Goal: Task Accomplishment & Management: Manage account settings

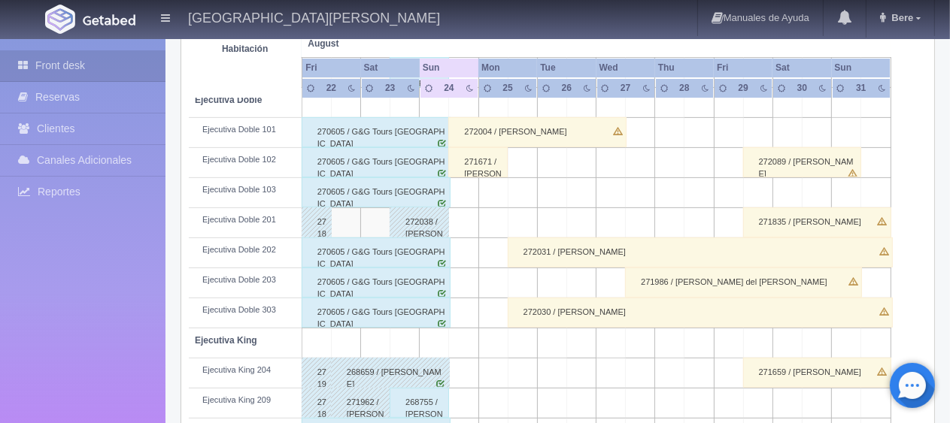
scroll to position [426, 0]
click at [469, 284] on td at bounding box center [463, 283] width 29 height 30
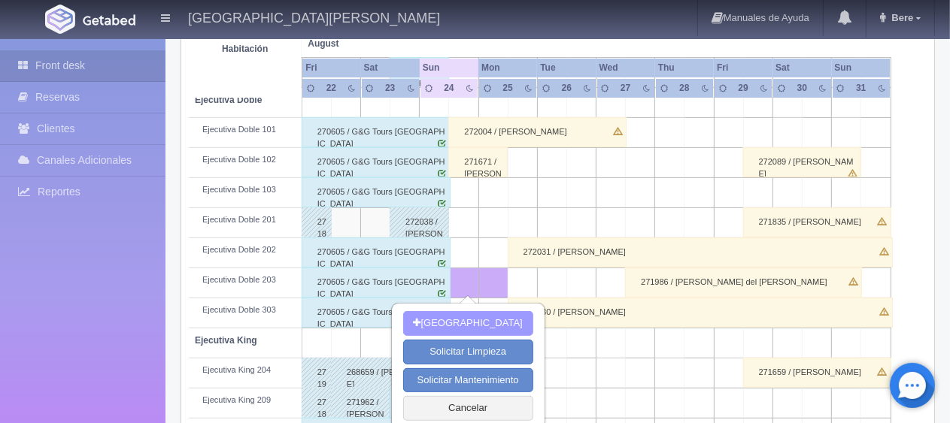
click at [484, 323] on button "[GEOGRAPHIC_DATA]" at bounding box center [468, 323] width 130 height 25
type input "24-08-2025"
type input "25-08-2025"
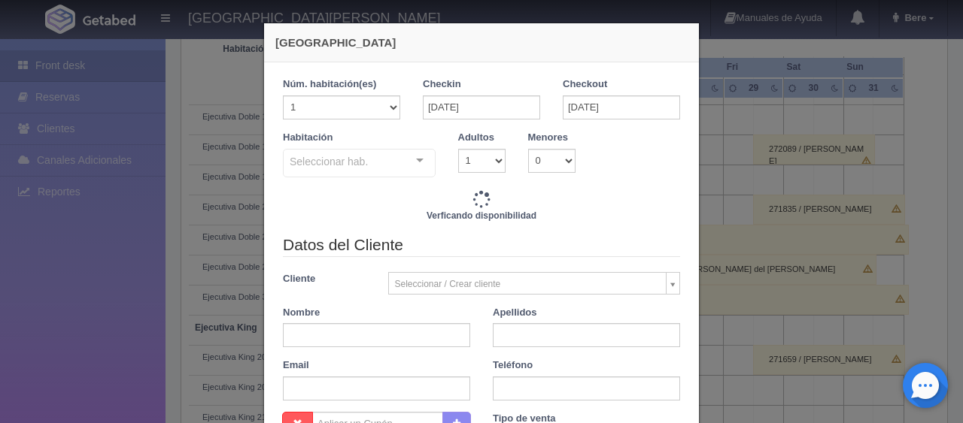
checkbox input "false"
type input "1299.00"
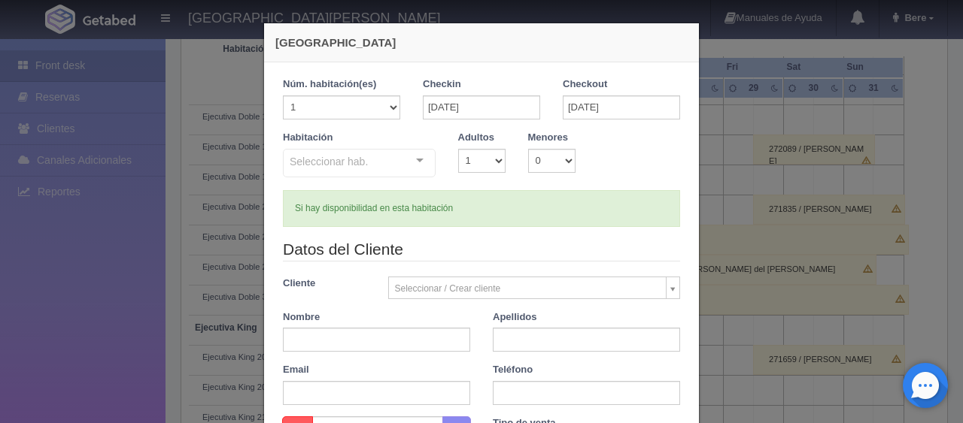
checkbox input "false"
click at [123, 323] on div "Nueva Reserva 1 Núm. habitación(es) 1 2 3 4 5 6 7 8 9 10 11 12 13 14 15 16 17 1…" at bounding box center [481, 211] width 963 height 423
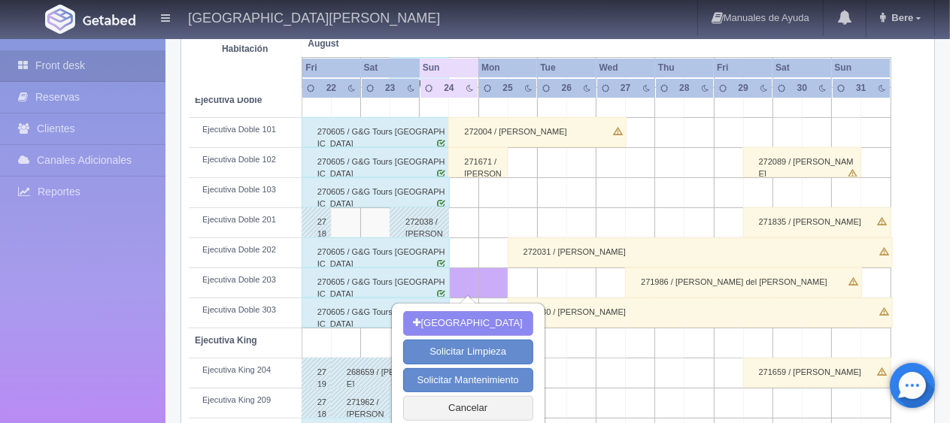
click at [112, 43] on div "Front desk Reservas Clientes Canales Adicionales Channex Reportes Reporte del d…" at bounding box center [82, 250] width 165 height 423
click at [114, 56] on link "Front desk" at bounding box center [82, 65] width 165 height 31
click at [469, 407] on button "Cancelar" at bounding box center [468, 408] width 130 height 25
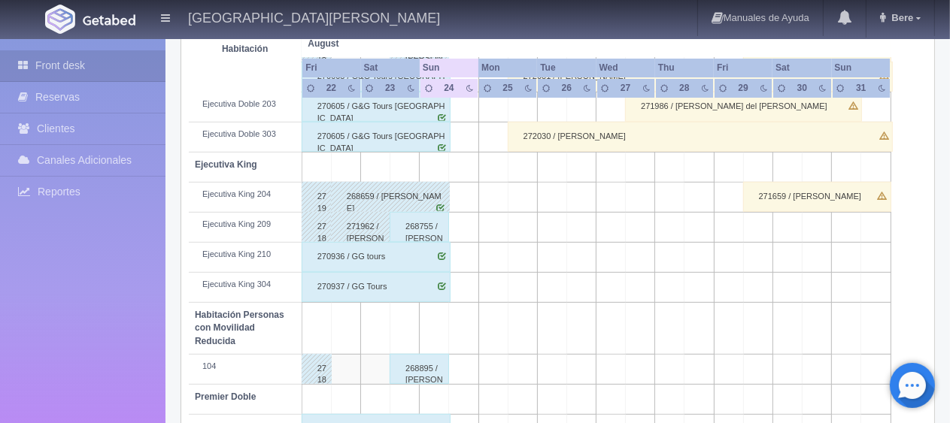
scroll to position [677, 0]
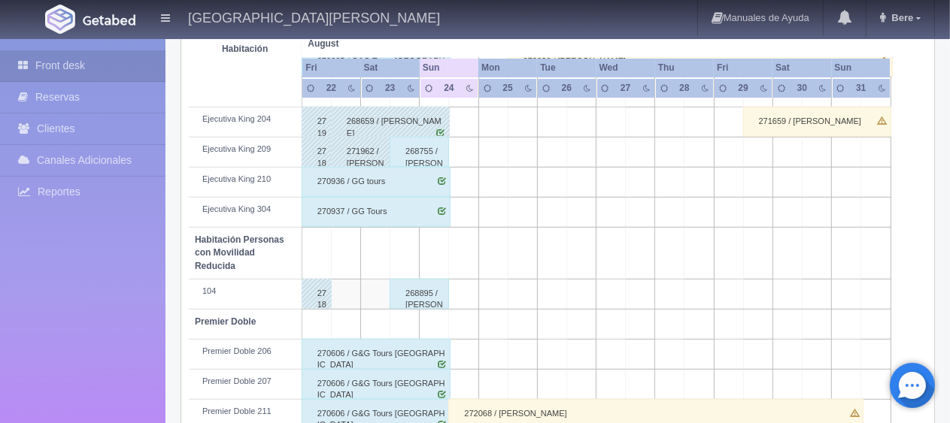
click at [371, 197] on div "270937 / GG Tours" at bounding box center [376, 212] width 149 height 30
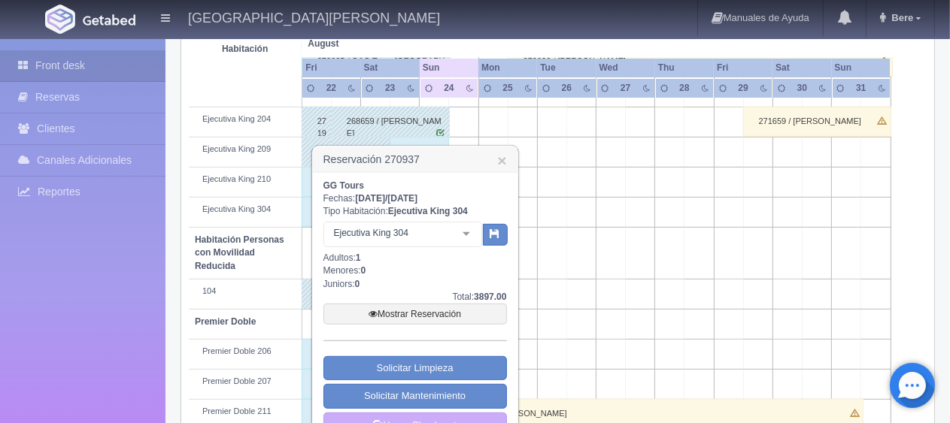
scroll to position [752, 0]
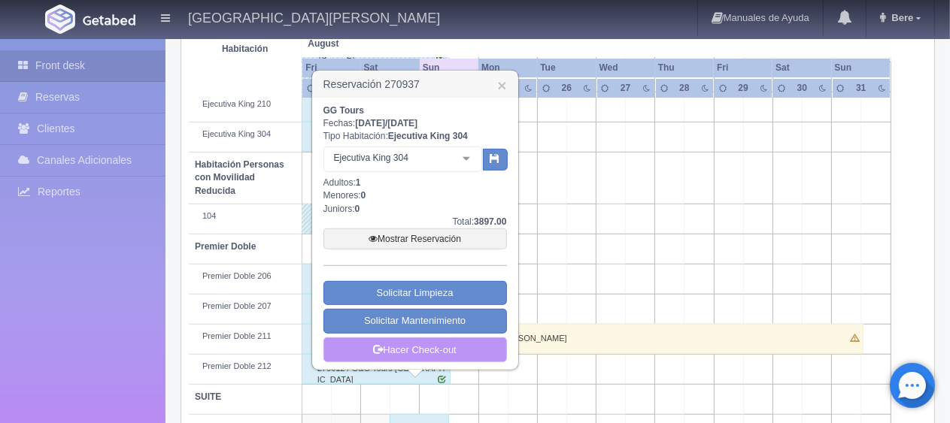
click at [442, 344] on link "Hacer Check-out" at bounding box center [414, 351] width 183 height 26
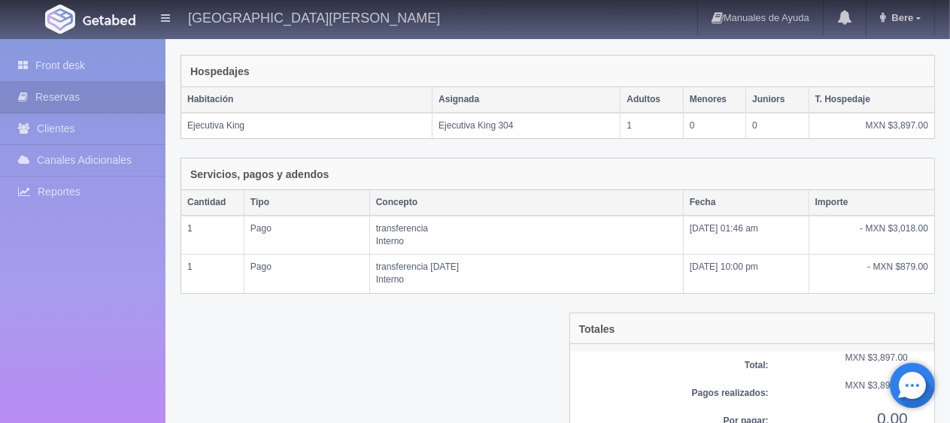
scroll to position [292, 0]
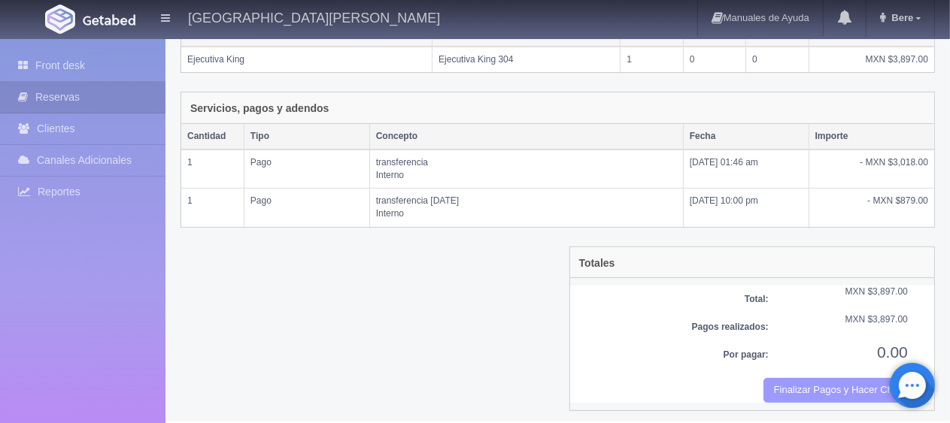
click at [787, 387] on button "Finalizar Pagos y Hacer Checkout" at bounding box center [835, 390] width 144 height 25
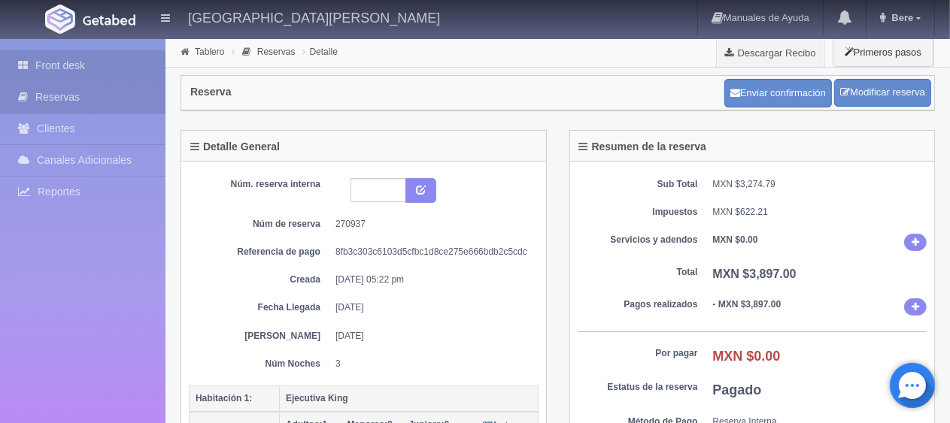
click at [87, 68] on link "Front desk" at bounding box center [82, 65] width 165 height 31
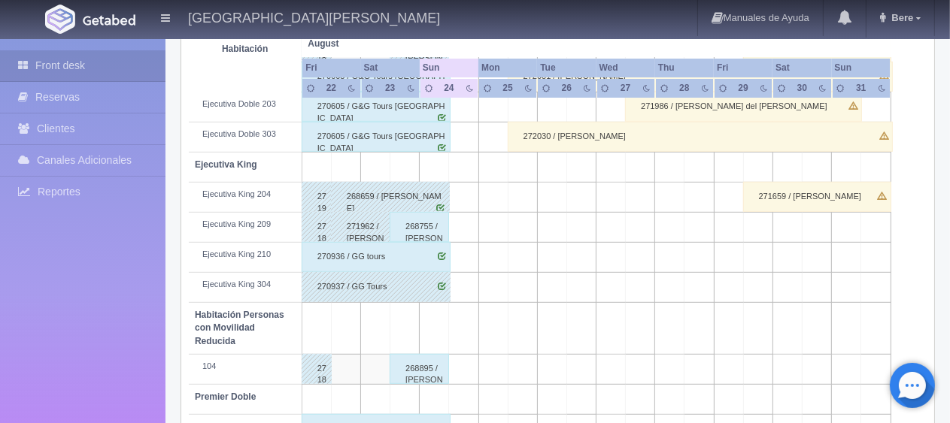
scroll to position [677, 0]
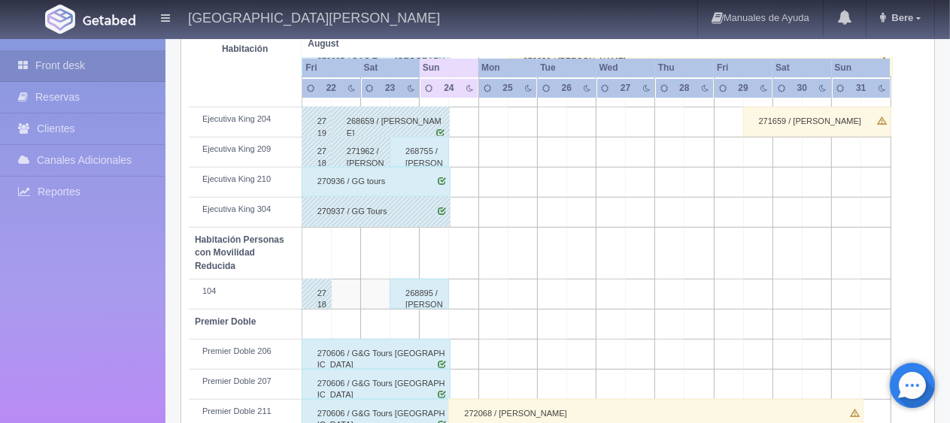
click at [381, 181] on div "270936 / GG tours" at bounding box center [376, 182] width 149 height 30
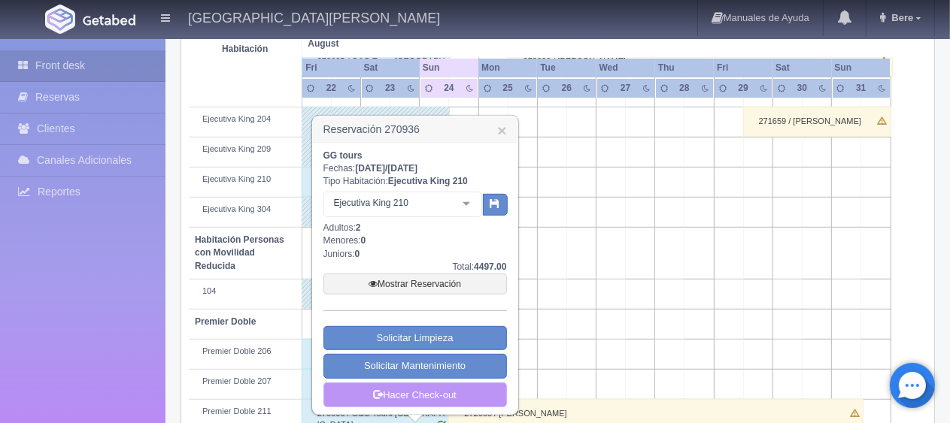
click at [418, 390] on link "Hacer Check-out" at bounding box center [414, 396] width 183 height 26
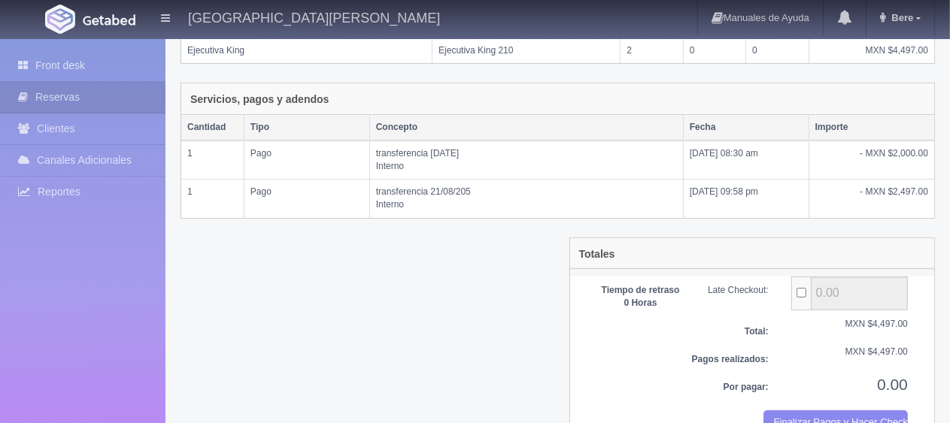
scroll to position [333, 0]
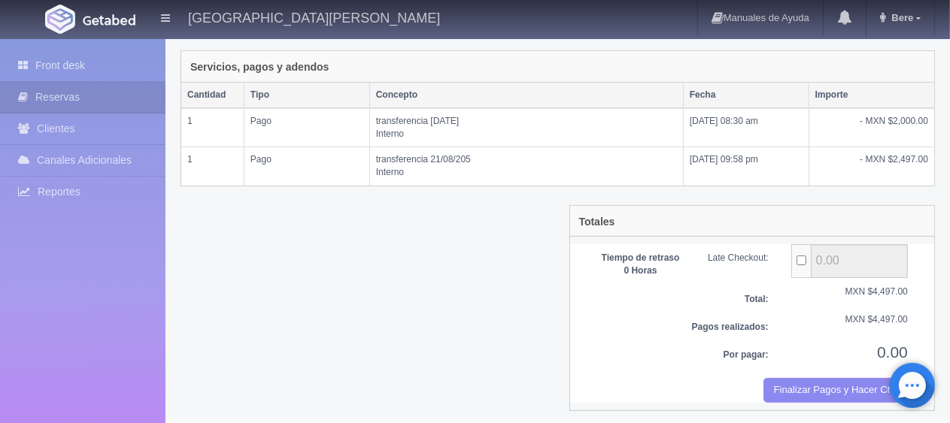
click at [848, 400] on div "Totales Tiempo de retraso 0 Horas Late Checkout: 0.00 Total: MXN $4,497.00 Pago…" at bounding box center [752, 308] width 366 height 206
click at [849, 387] on button "Finalizar Pagos y Hacer Checkout" at bounding box center [835, 390] width 144 height 25
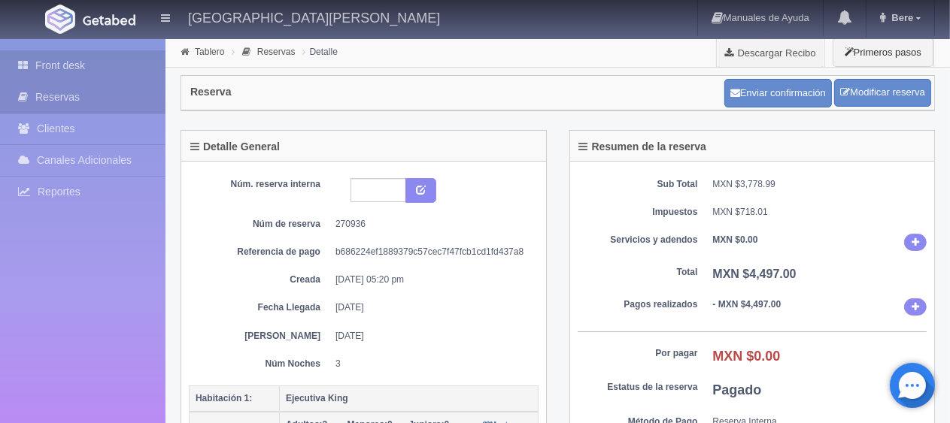
click at [75, 68] on link "Front desk" at bounding box center [82, 65] width 165 height 31
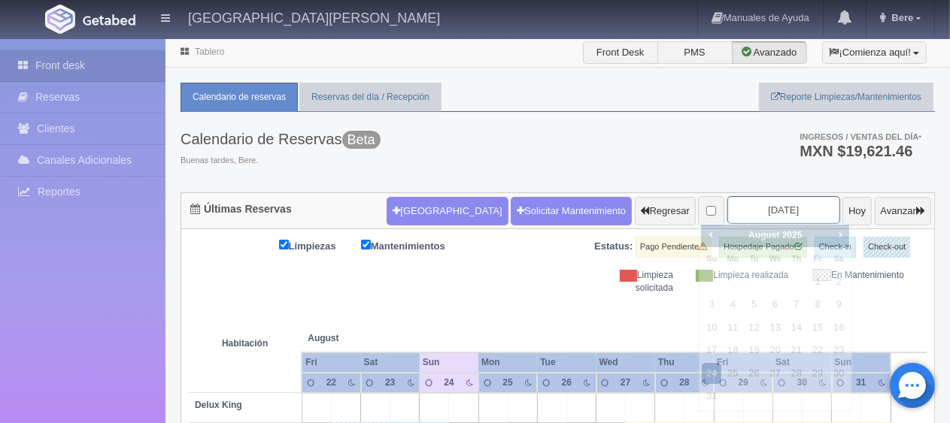
click at [740, 217] on input "[DATE]" at bounding box center [783, 210] width 113 height 28
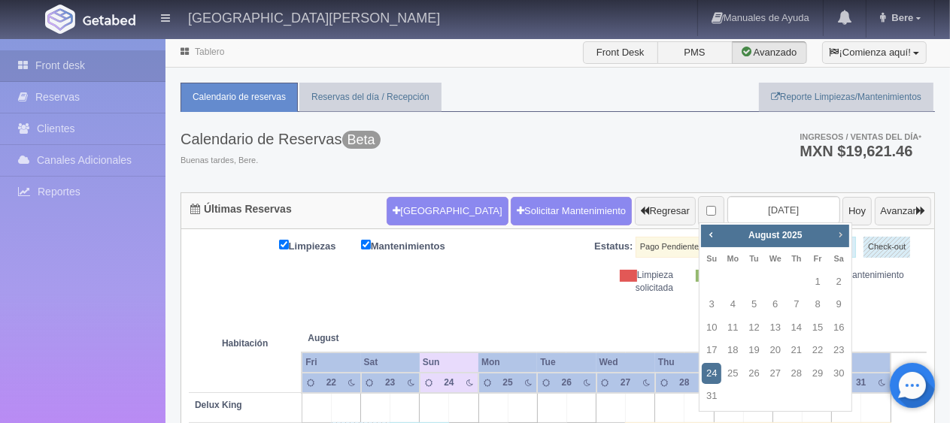
click at [845, 229] on span "Next" at bounding box center [840, 235] width 12 height 12
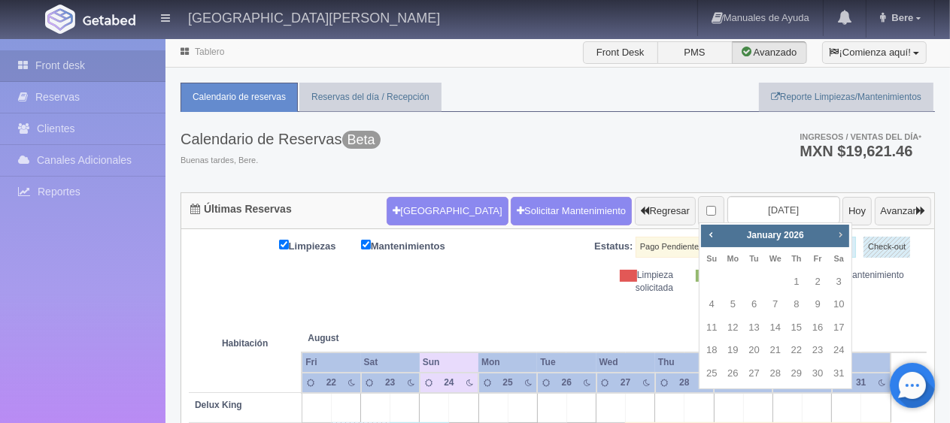
click at [845, 229] on span "Next" at bounding box center [840, 235] width 12 height 12
click at [781, 370] on link "27" at bounding box center [776, 374] width 20 height 22
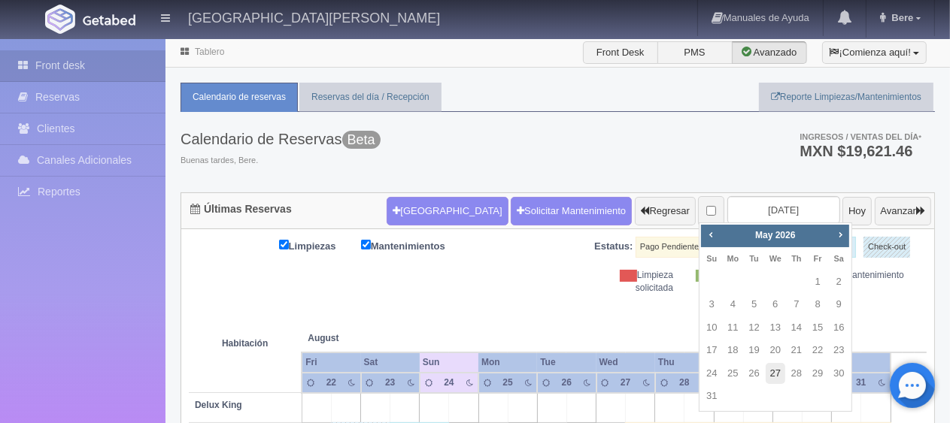
type input "2026-05-27"
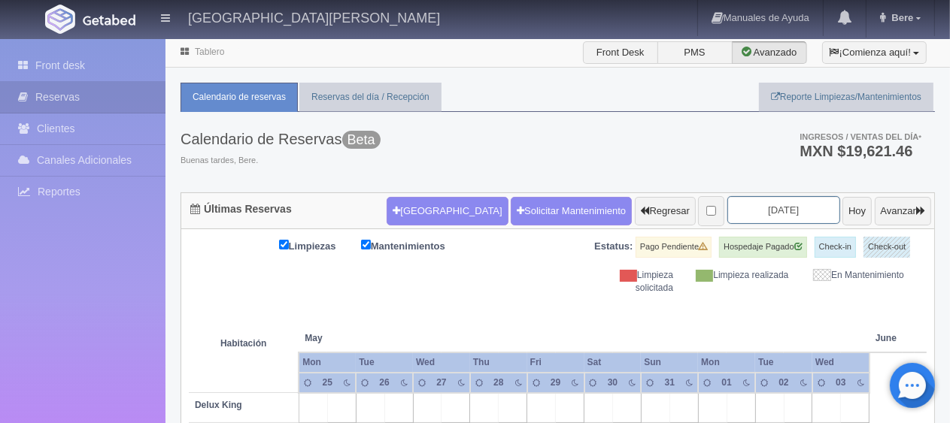
click at [745, 211] on input "[DATE]" at bounding box center [783, 210] width 113 height 28
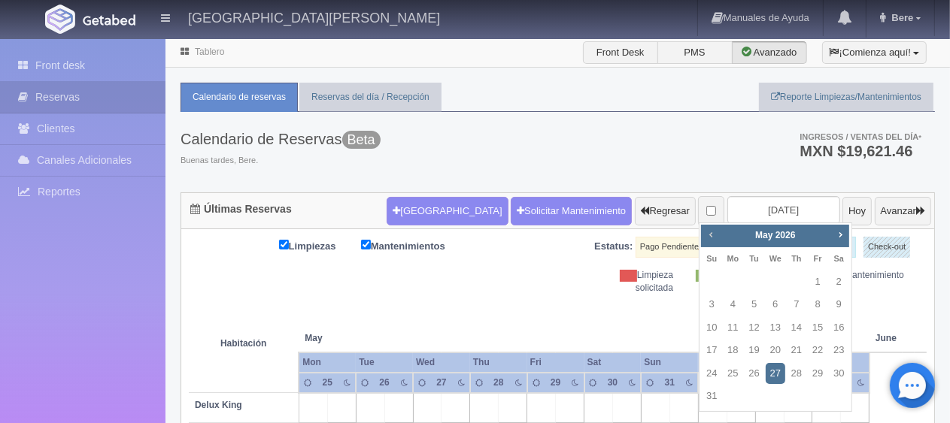
click at [712, 231] on span "Prev" at bounding box center [711, 235] width 12 height 12
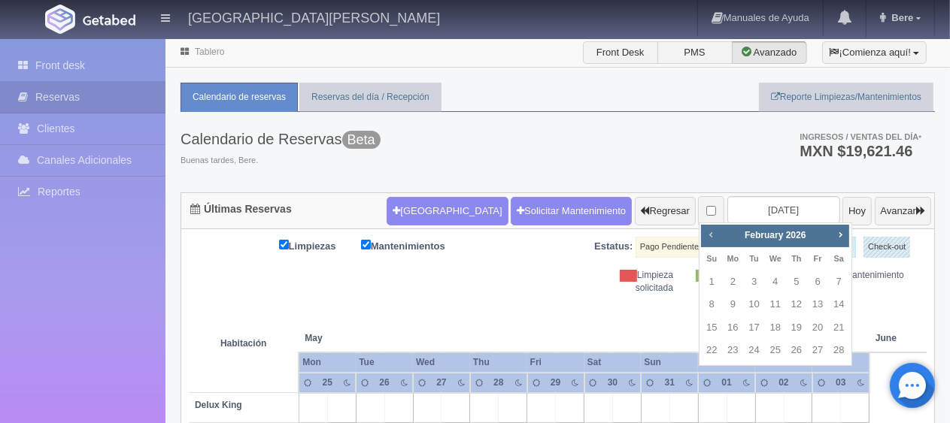
click at [712, 231] on span "Prev" at bounding box center [711, 235] width 12 height 12
click at [849, 233] on div "Prev Next October 2025" at bounding box center [775, 236] width 148 height 23
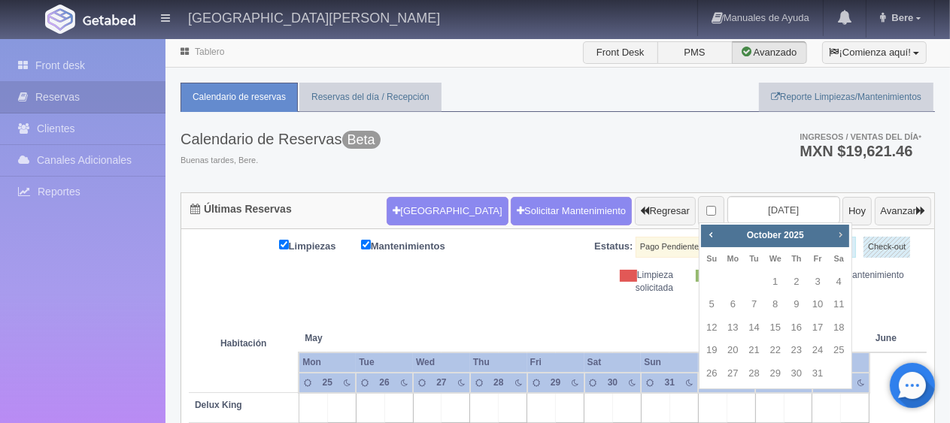
click at [839, 236] on span "Next" at bounding box center [840, 235] width 12 height 12
click at [842, 308] on link "8" at bounding box center [839, 305] width 20 height 22
type input "[DATE]"
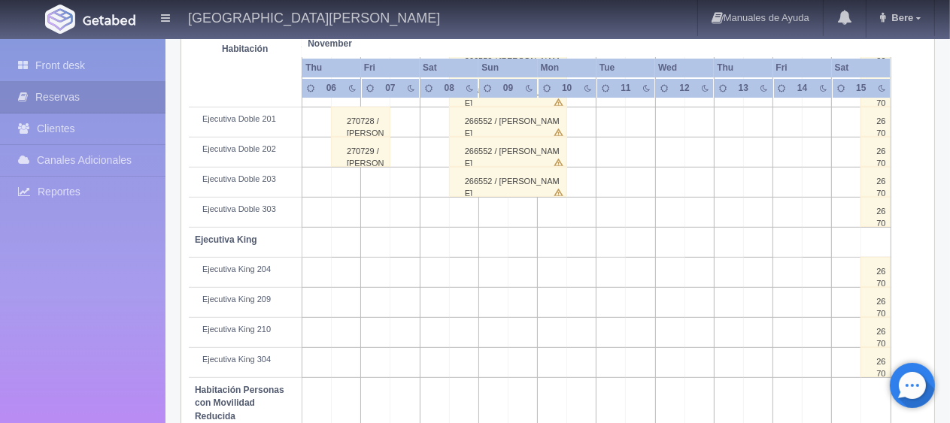
scroll to position [376, 0]
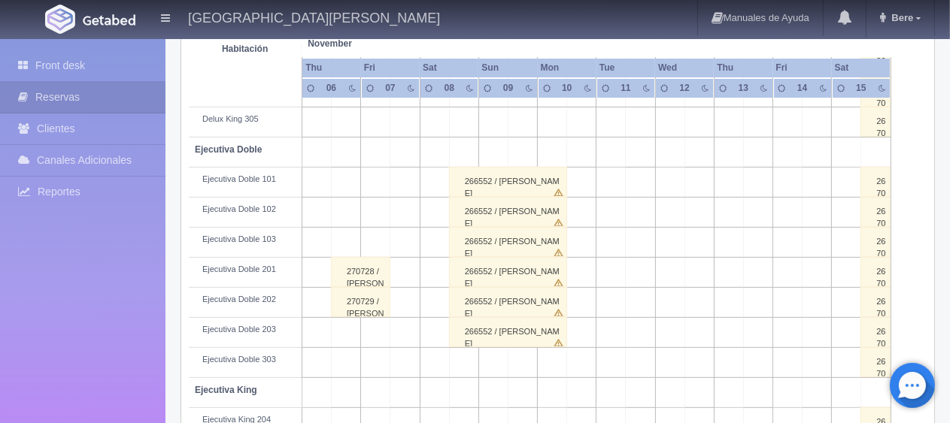
click at [547, 324] on div "266552 / [PERSON_NAME]" at bounding box center [508, 332] width 119 height 30
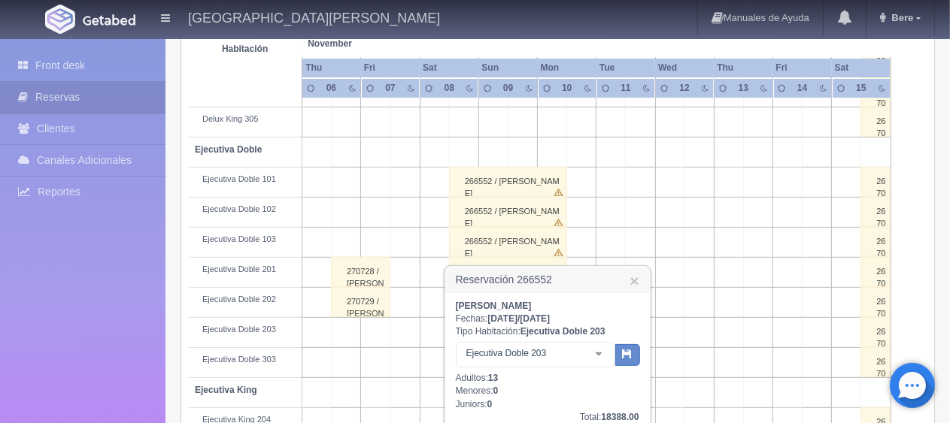
scroll to position [451, 0]
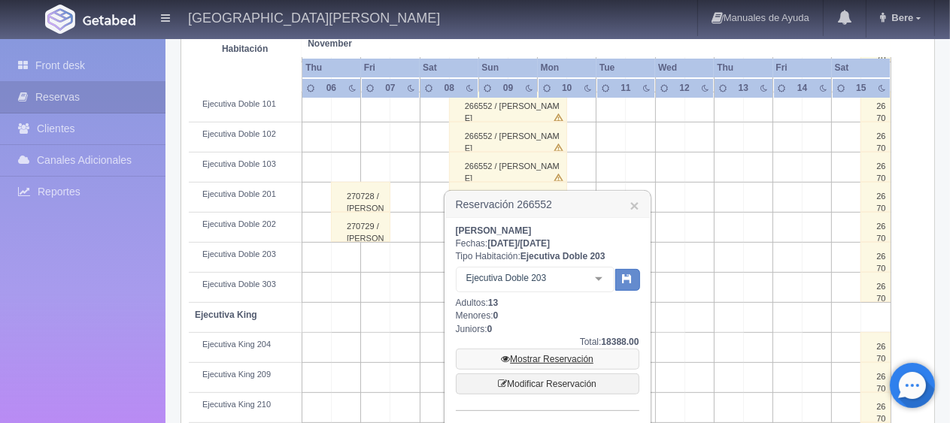
click at [544, 359] on link "Mostrar Reservación" at bounding box center [547, 359] width 183 height 21
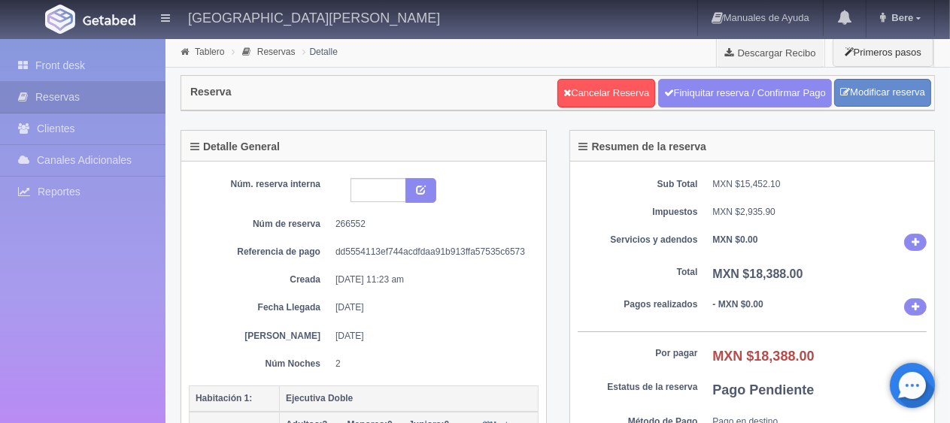
click at [873, 77] on div "Cancelar Reserva Finiquitar reserva / Confirmar Pago Modificar reserva" at bounding box center [743, 92] width 381 height 37
click at [869, 101] on link "Modificar reserva" at bounding box center [882, 93] width 97 height 28
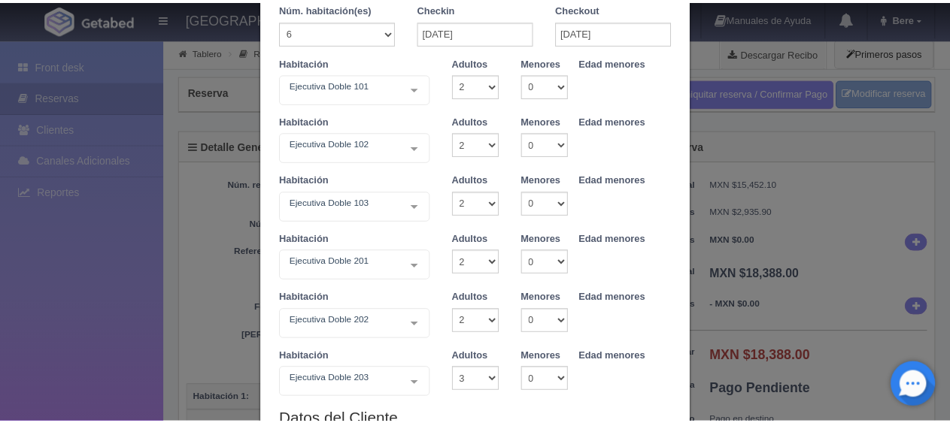
scroll to position [150, 0]
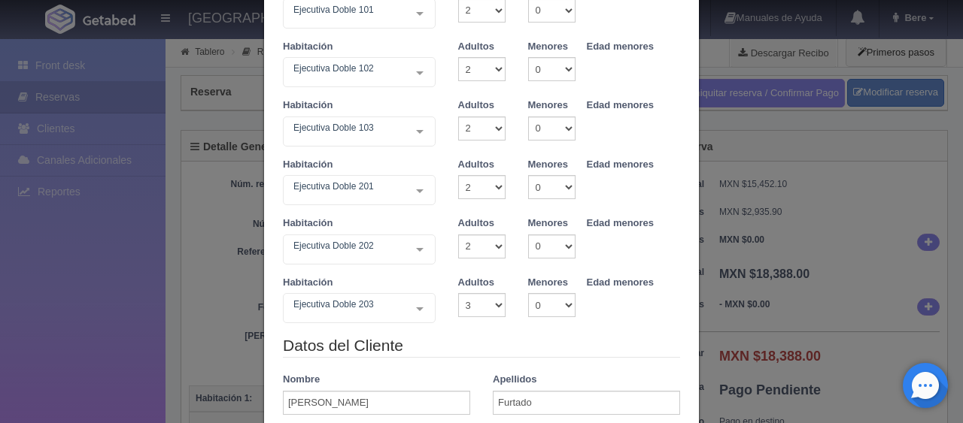
click at [152, 323] on div "Modificar reservación Núm. habitación(es) 1 2 3 4 5 6 7 8 9 10 11 12 13 14 15 1…" at bounding box center [481, 211] width 963 height 423
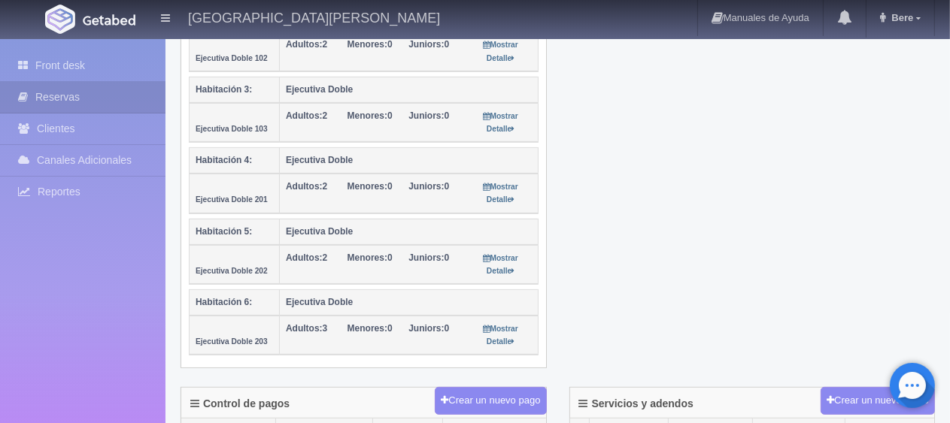
scroll to position [526, 0]
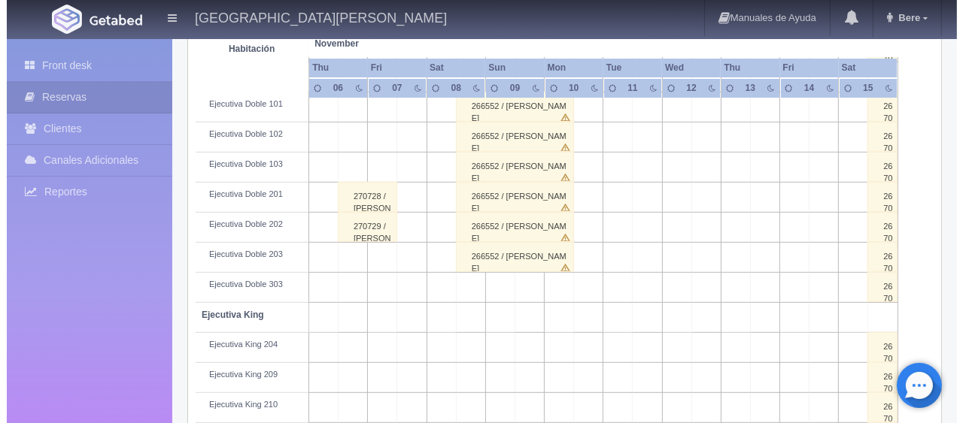
scroll to position [451, 0]
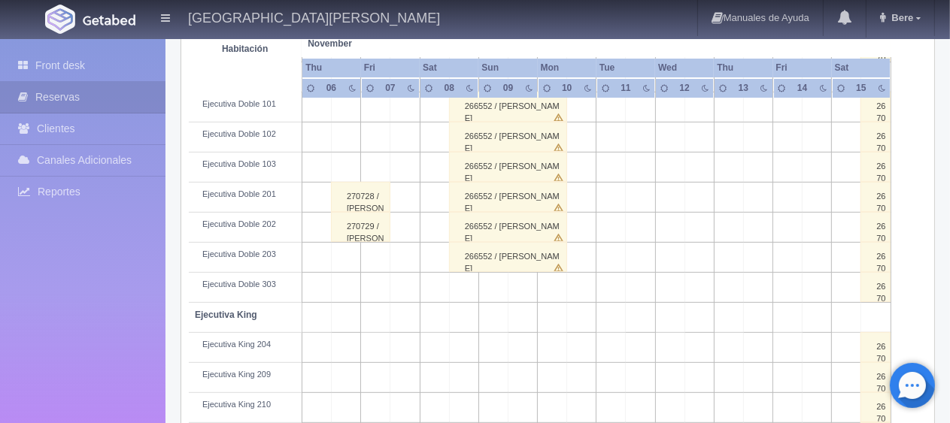
click at [472, 287] on td at bounding box center [463, 288] width 29 height 30
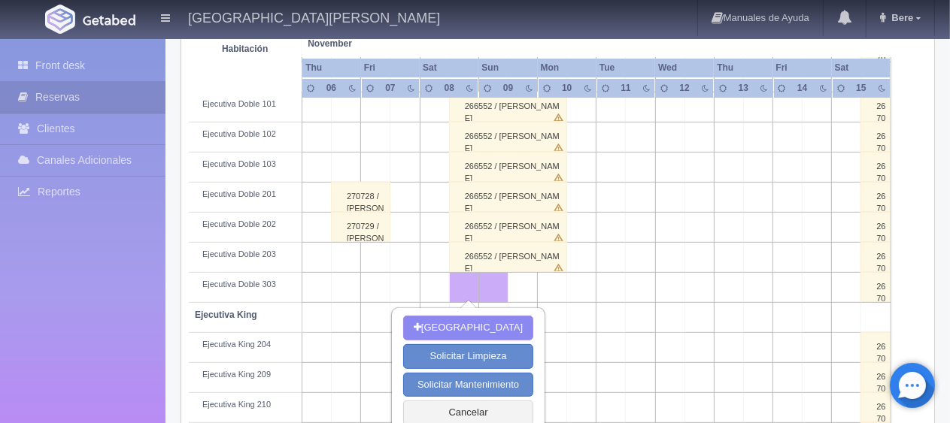
click at [536, 287] on td at bounding box center [522, 288] width 29 height 30
click at [553, 282] on td at bounding box center [552, 288] width 29 height 30
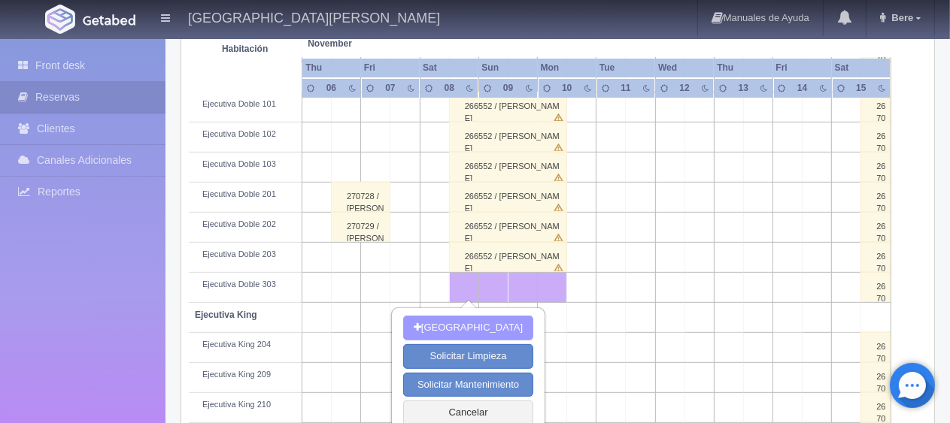
click at [478, 328] on button "Nueva Reserva" at bounding box center [468, 328] width 130 height 25
type input "08-11-2025"
type input "10-11-2025"
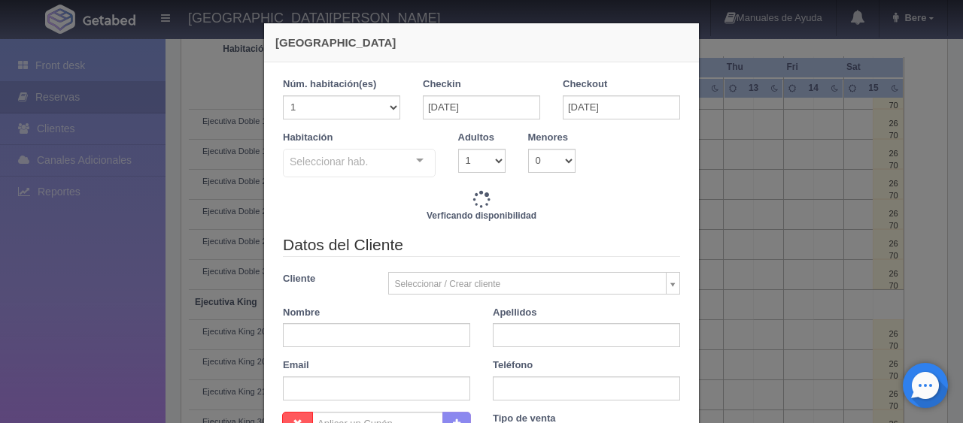
checkbox input "false"
type input "2598.00"
checkbox input "false"
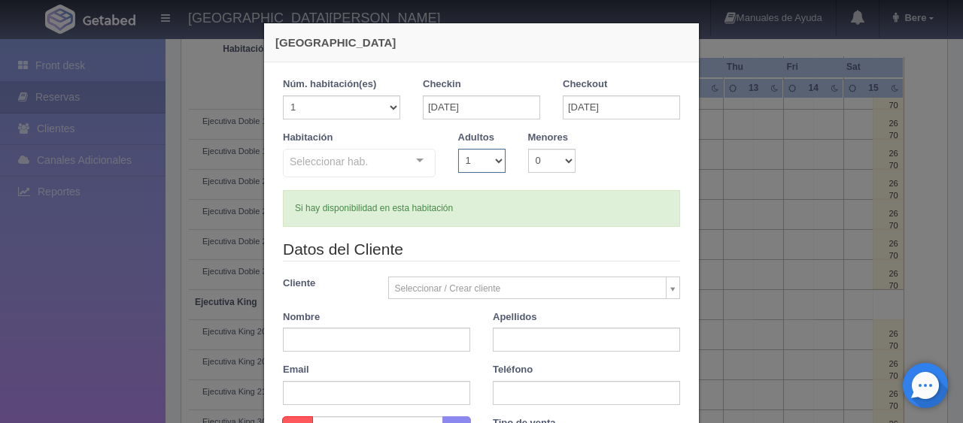
click at [479, 168] on select "1 2 3 4 5 6 7 8 9 10" at bounding box center [481, 161] width 47 height 24
select select "2"
click at [458, 149] on select "1 2 3 4 5 6 7 8 9 10" at bounding box center [481, 161] width 47 height 24
checkbox input "false"
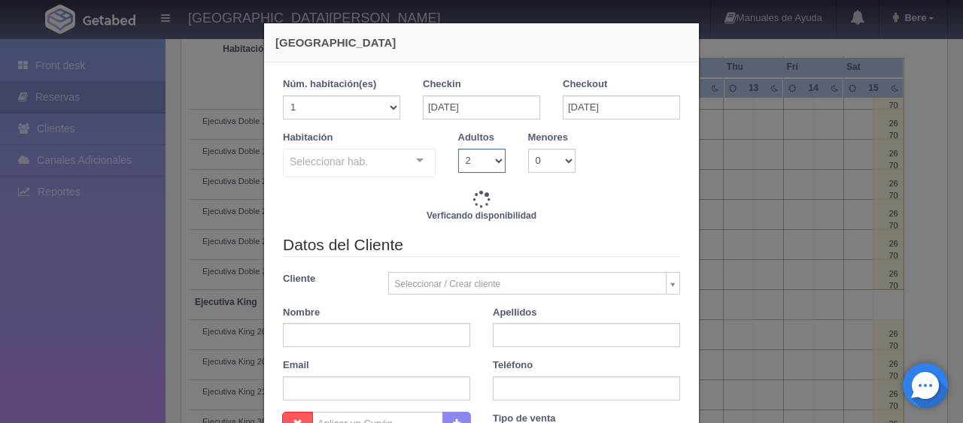
drag, startPoint x: 475, startPoint y: 155, endPoint x: 475, endPoint y: 163, distance: 8.3
click at [475, 157] on select "1 2 3 4 5 6 7 8 9 10" at bounding box center [481, 161] width 47 height 24
type input "3098.00"
checkbox input "false"
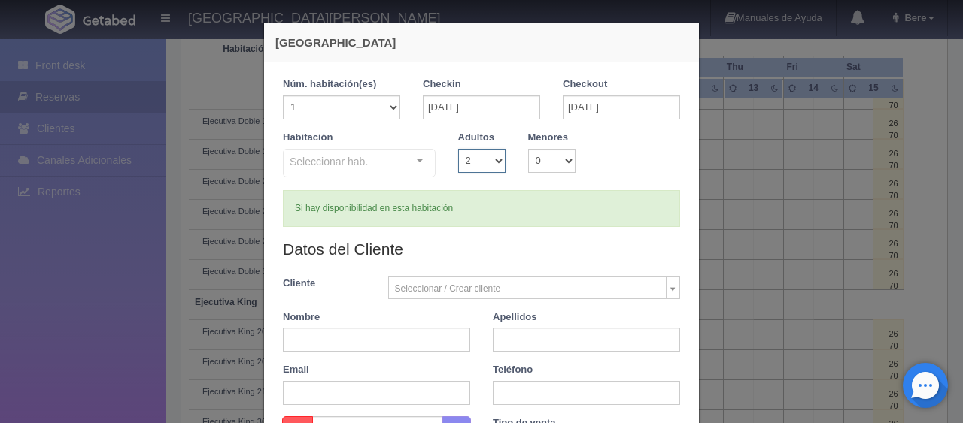
select select "1"
click at [458, 149] on select "1 2 3 4 5 6 7 8 9 10" at bounding box center [481, 161] width 47 height 24
checkbox input "false"
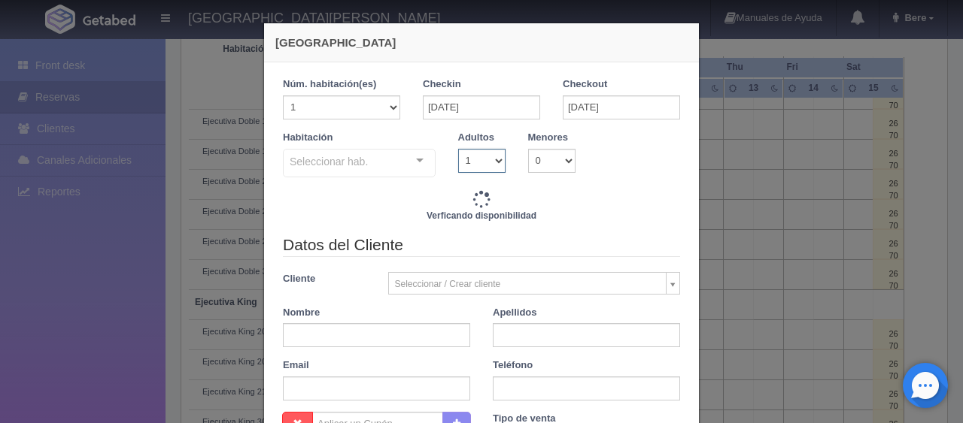
type input "2598.00"
checkbox input "false"
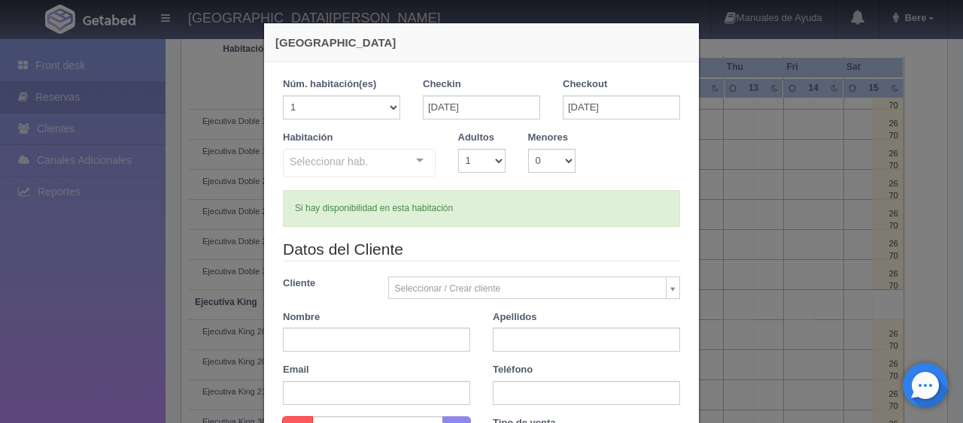
click at [376, 158] on div "Seleccionar hab." at bounding box center [359, 163] width 153 height 29
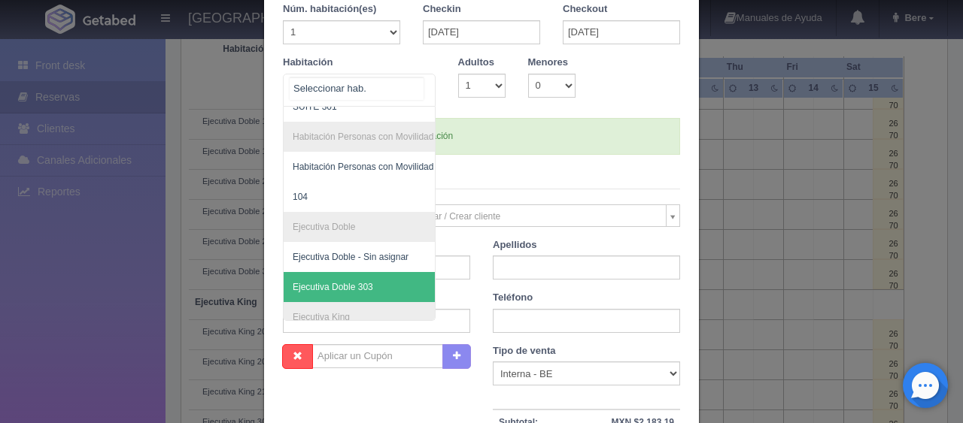
scroll to position [150, 0]
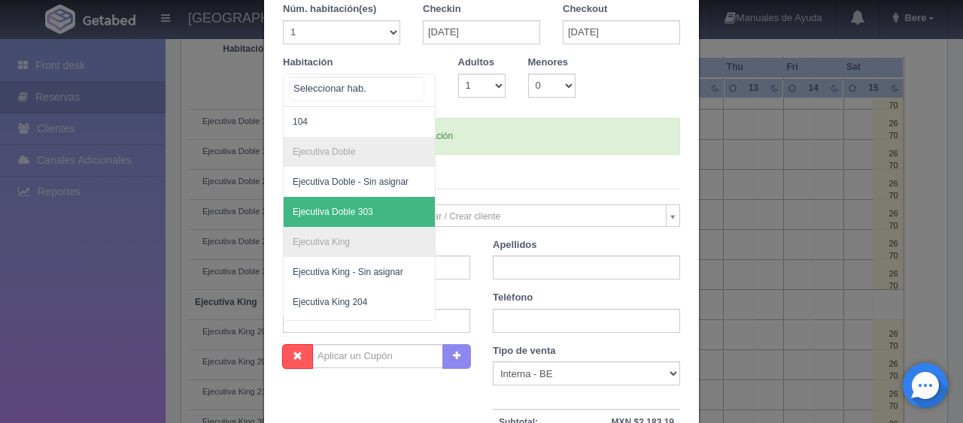
click at [381, 206] on span "Ejecutiva Doble 303" at bounding box center [410, 212] width 253 height 30
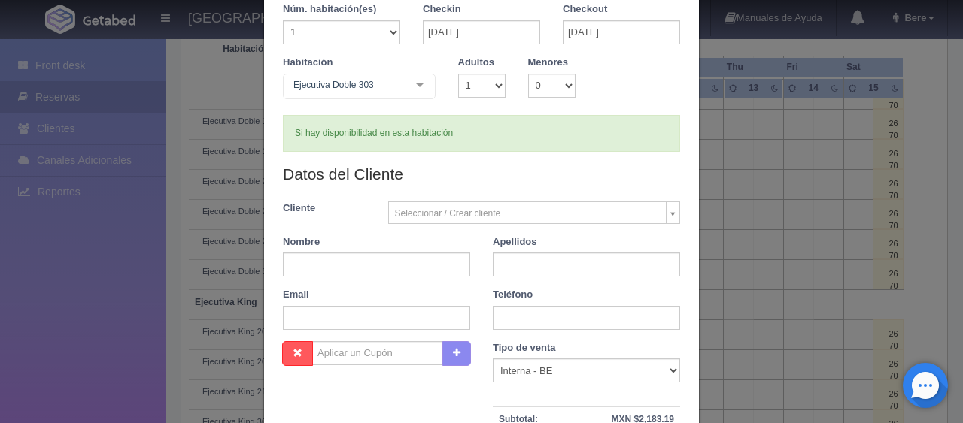
checkbox input "false"
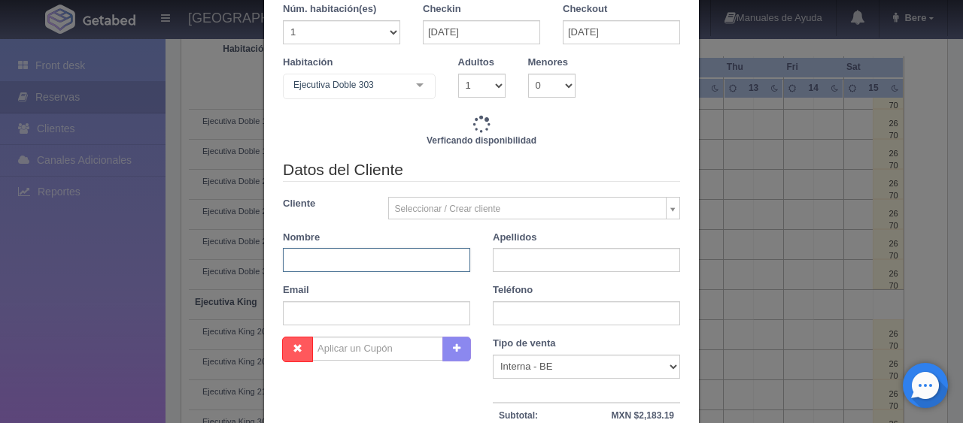
click at [338, 266] on input "text" at bounding box center [376, 260] width 187 height 24
type input "2598.00"
checkbox input "false"
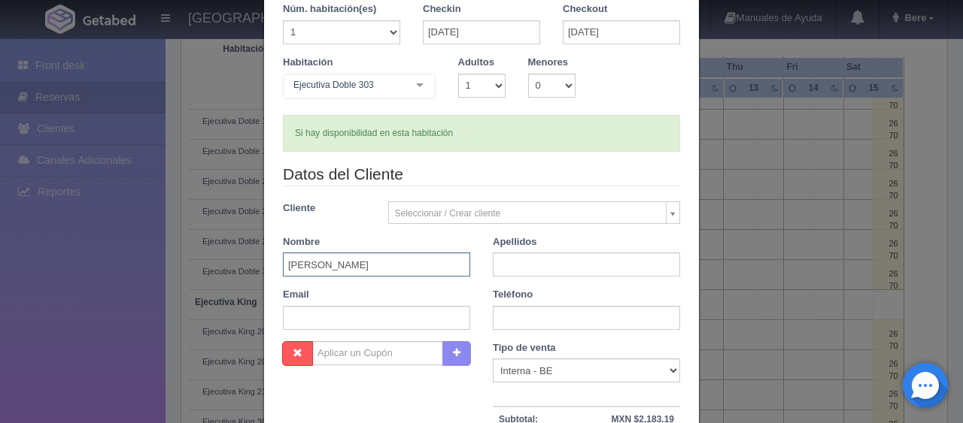
type input "Rosa"
click at [534, 268] on input "text" at bounding box center [586, 265] width 187 height 24
type input "Furtado"
click at [532, 316] on input "text" at bounding box center [586, 318] width 187 height 24
paste input "351 962 410 102"
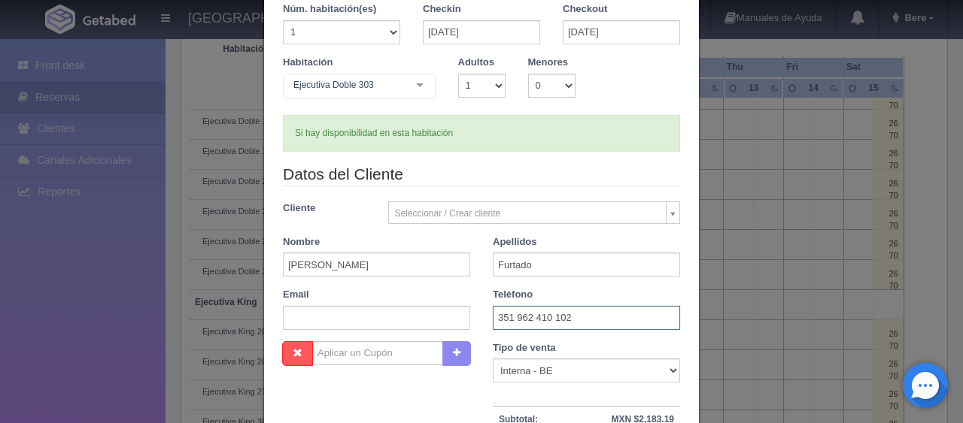
type input "351 962 410 102"
click at [538, 368] on select "Correo Electronico Interna - BE Llamada OTA Externa Otro WALK IN" at bounding box center [586, 371] width 187 height 24
select select "mailing"
click at [493, 359] on select "Correo Electronico Interna - BE Llamada OTA Externa Otro WALK IN" at bounding box center [586, 371] width 187 height 24
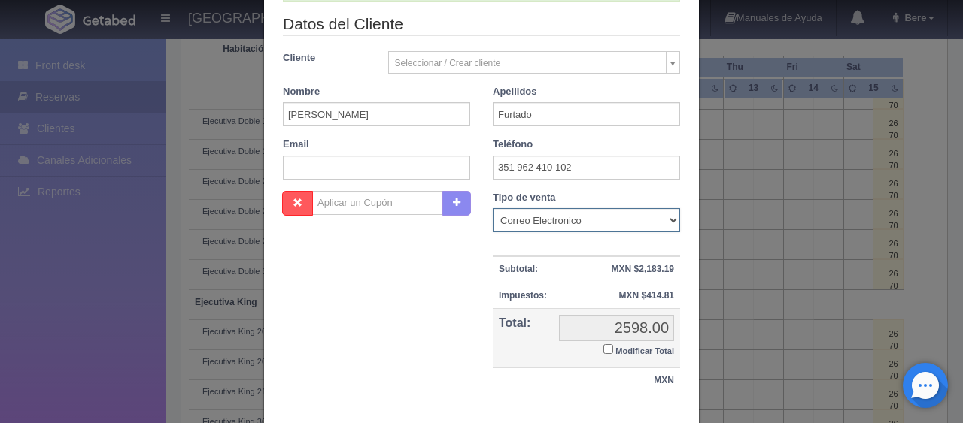
scroll to position [313, 0]
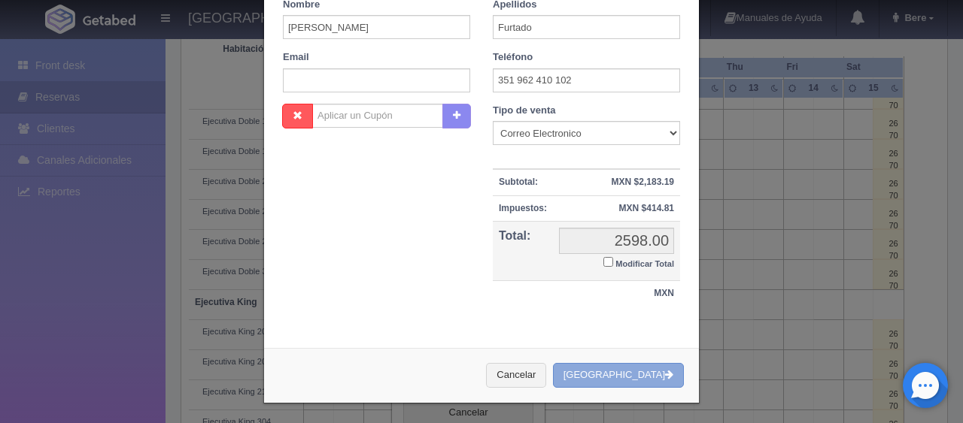
click at [629, 381] on button "Crear Reserva" at bounding box center [618, 375] width 131 height 25
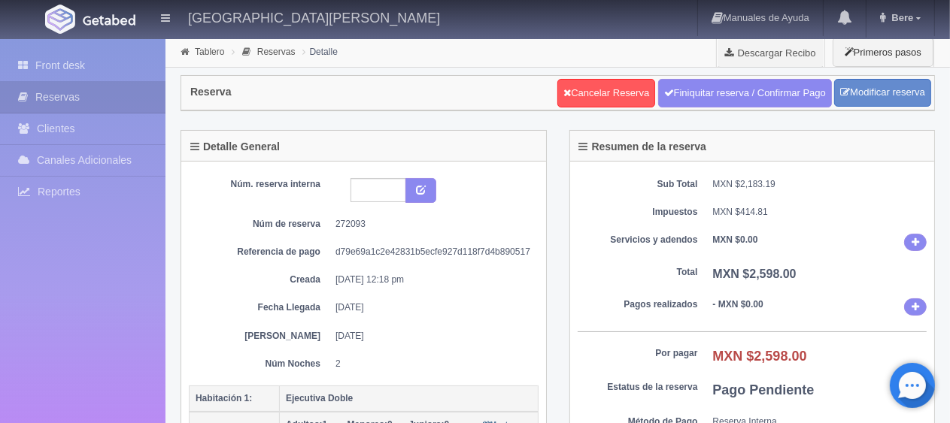
scroll to position [226, 0]
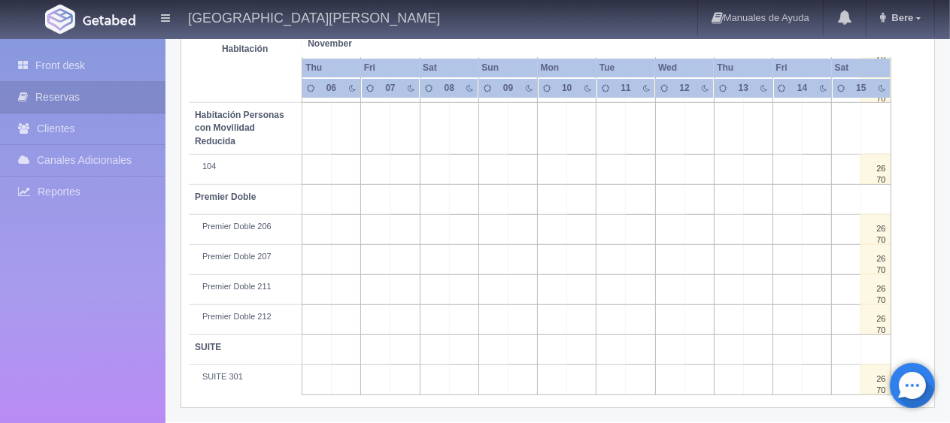
scroll to position [501, 0]
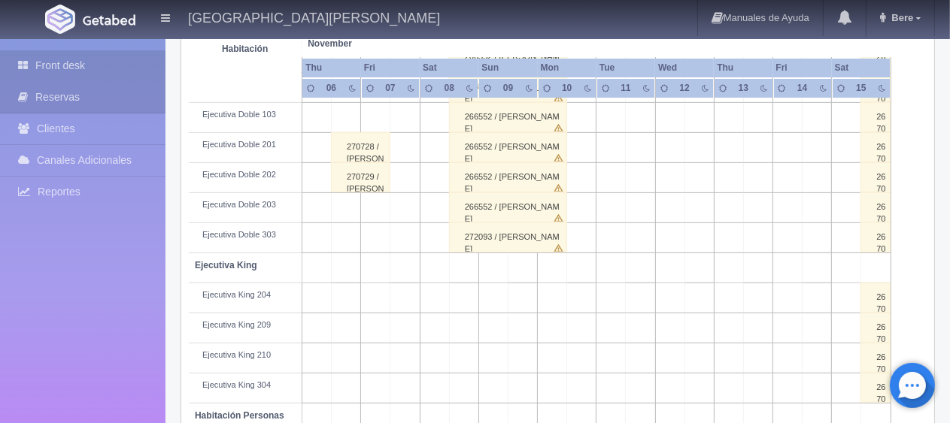
click at [42, 69] on link "Front desk" at bounding box center [82, 65] width 165 height 31
click at [498, 241] on div "272093 / Rosa Furtado" at bounding box center [508, 238] width 119 height 30
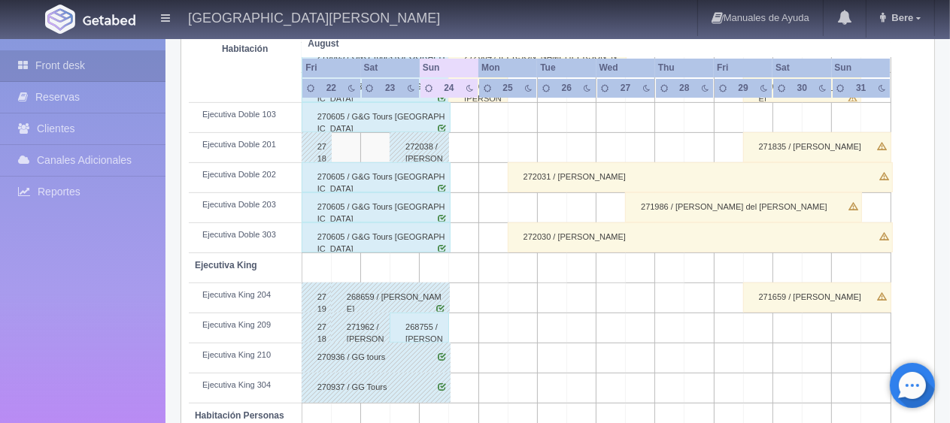
scroll to position [200, 0]
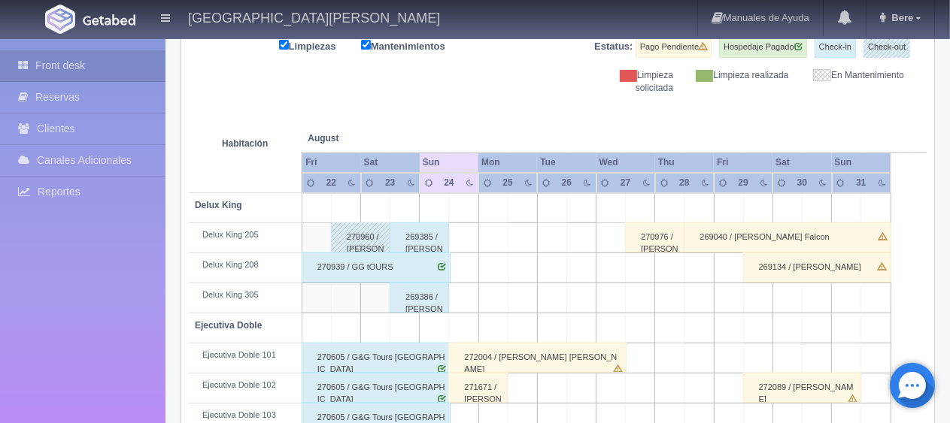
click at [411, 305] on div "269386 / JUVENTINO MENDEL NUÑEZ" at bounding box center [419, 298] width 59 height 30
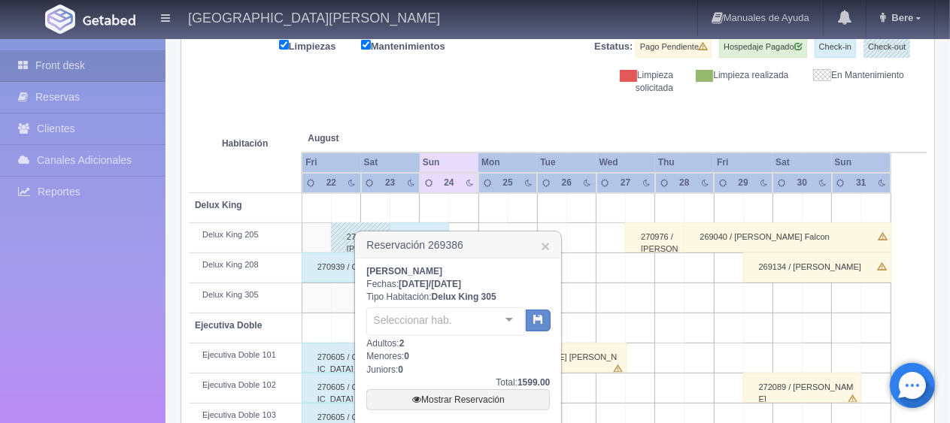
scroll to position [350, 0]
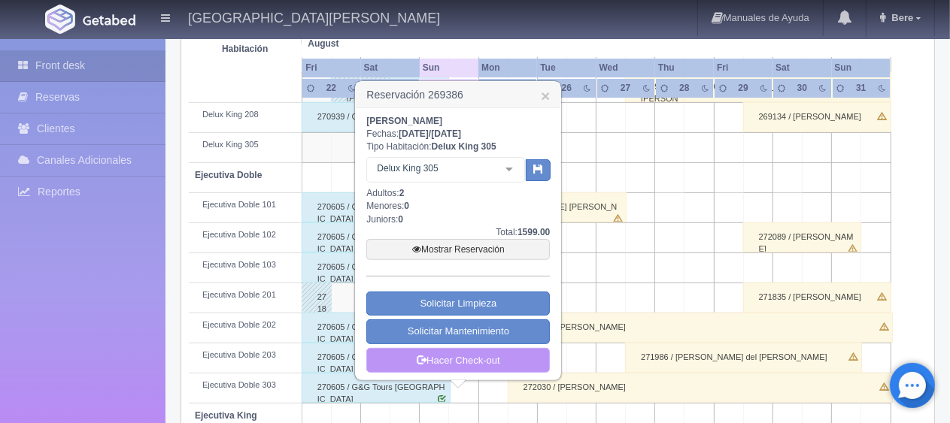
click at [524, 361] on link "Hacer Check-out" at bounding box center [457, 361] width 183 height 26
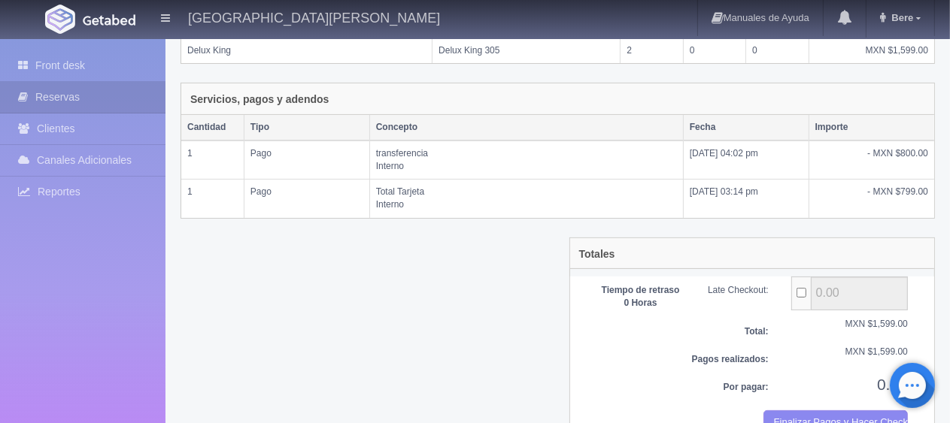
scroll to position [333, 0]
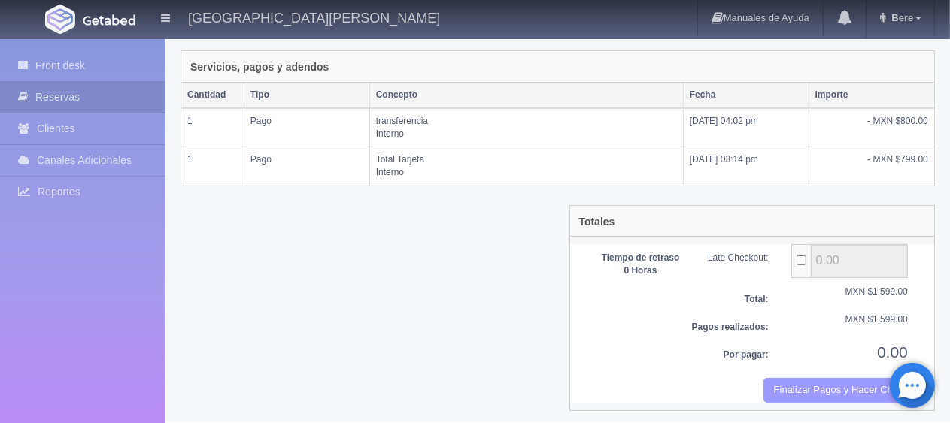
drag, startPoint x: 821, startPoint y: 391, endPoint x: 533, endPoint y: 44, distance: 451.3
click at [821, 390] on button "Finalizar Pagos y Hacer Checkout" at bounding box center [835, 390] width 144 height 25
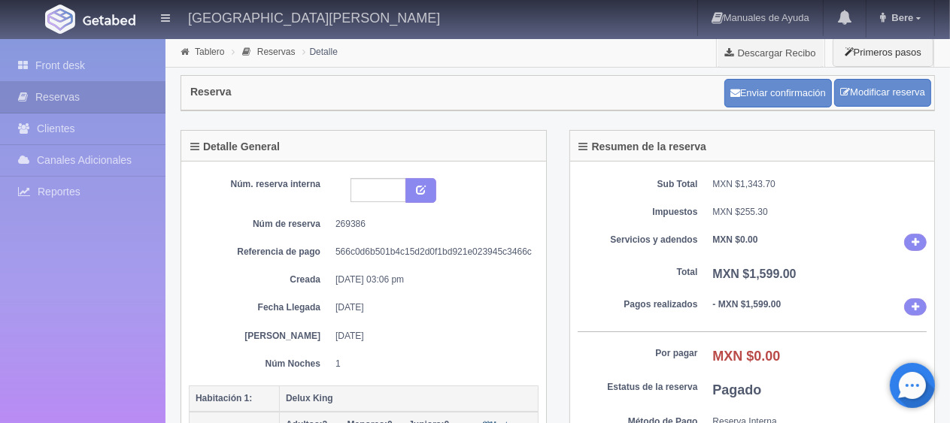
scroll to position [150, 0]
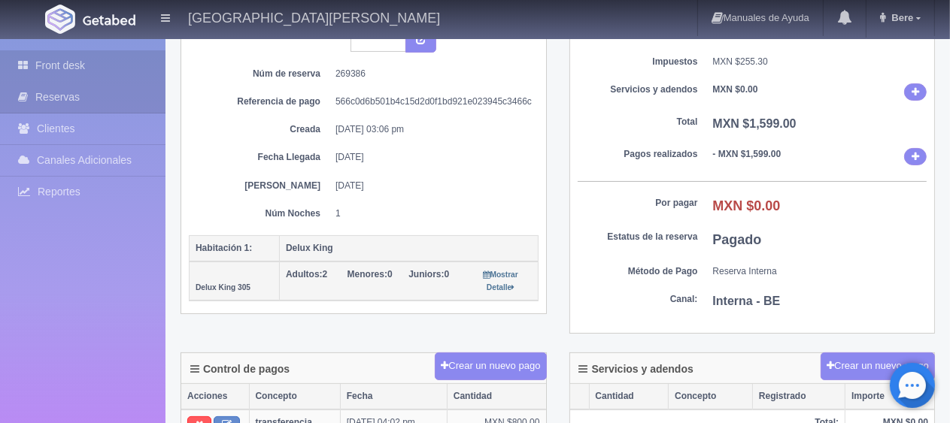
click at [39, 65] on link "Front desk" at bounding box center [82, 65] width 165 height 31
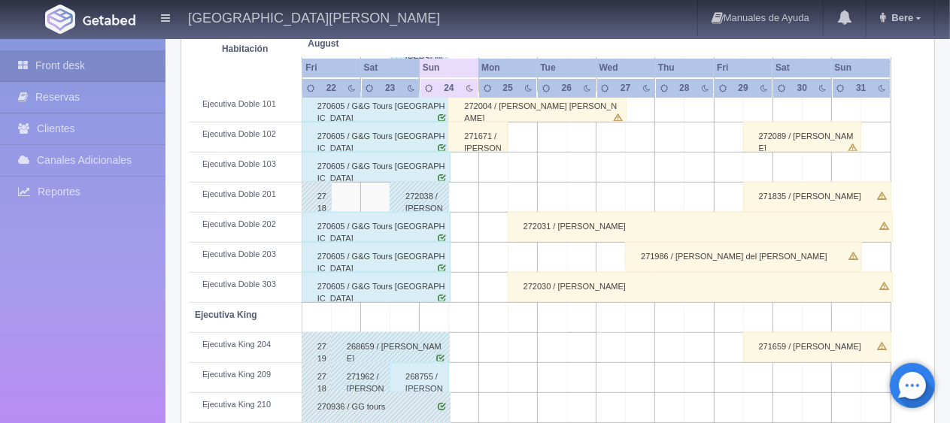
scroll to position [677, 0]
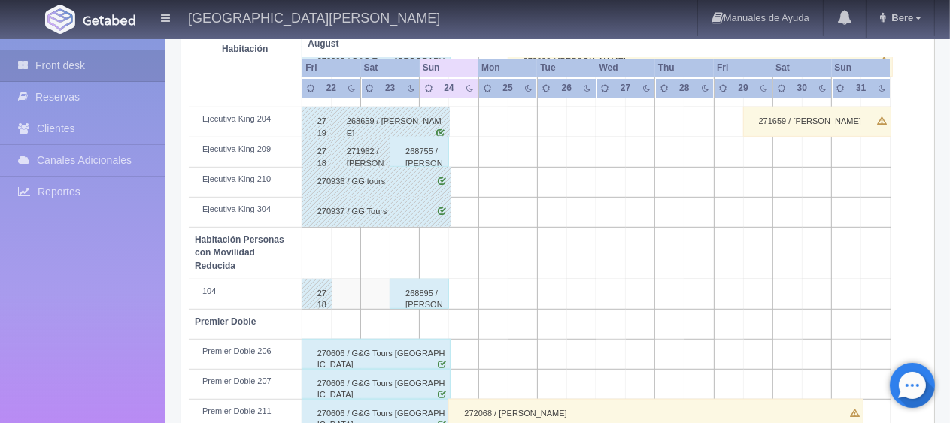
click at [423, 294] on div "268895 / [PERSON_NAME] Madrid [PERSON_NAME]" at bounding box center [419, 294] width 59 height 30
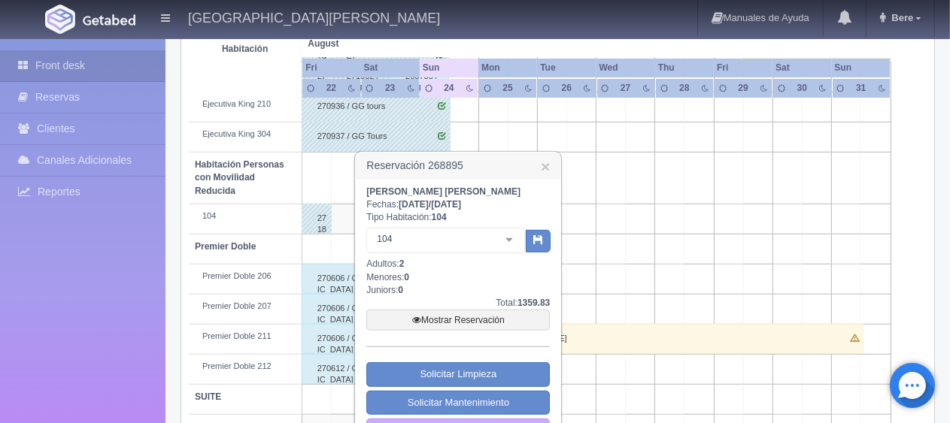
scroll to position [802, 0]
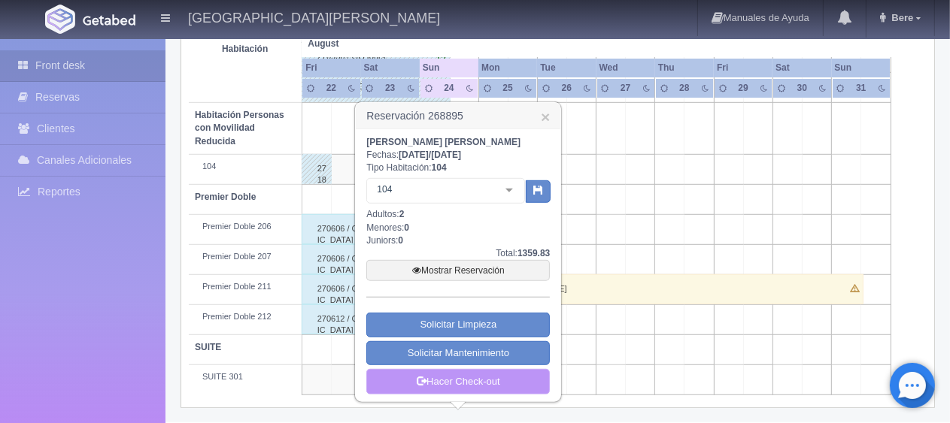
click at [466, 372] on link "Hacer Check-out" at bounding box center [457, 382] width 183 height 26
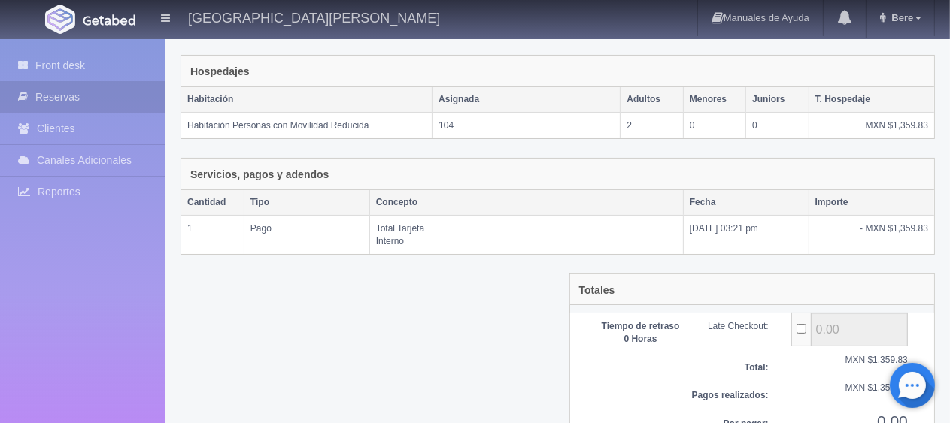
scroll to position [295, 0]
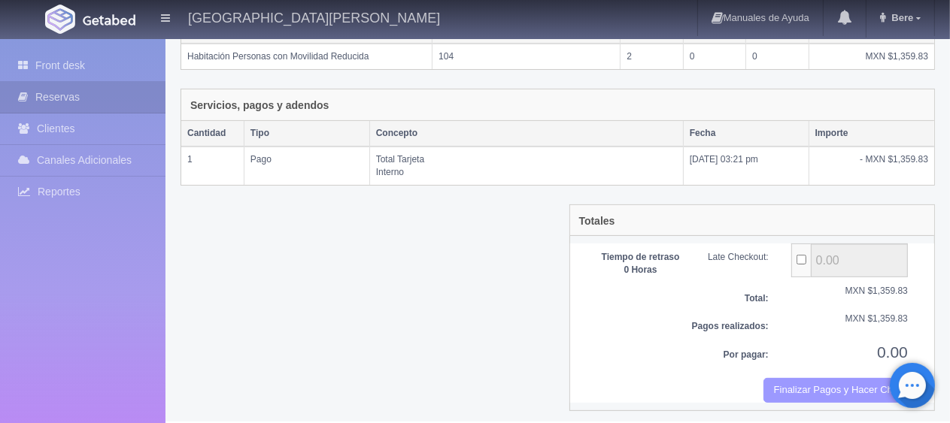
click at [803, 387] on button "Finalizar Pagos y Hacer Checkout" at bounding box center [835, 390] width 144 height 25
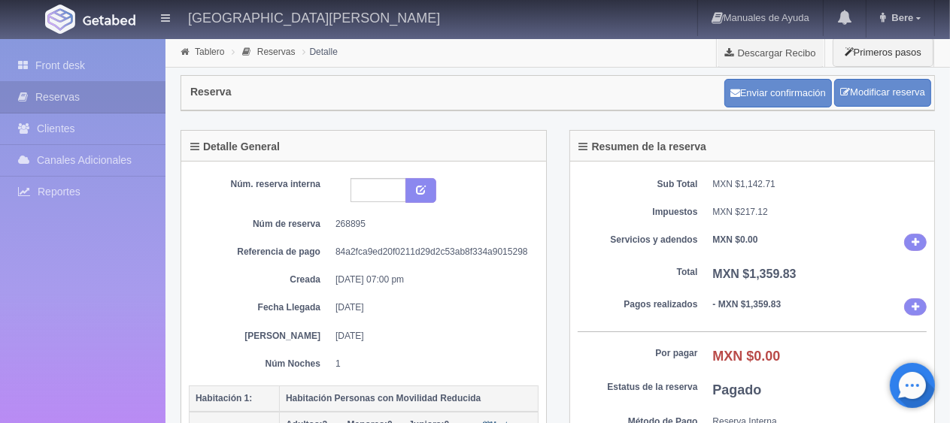
scroll to position [75, 0]
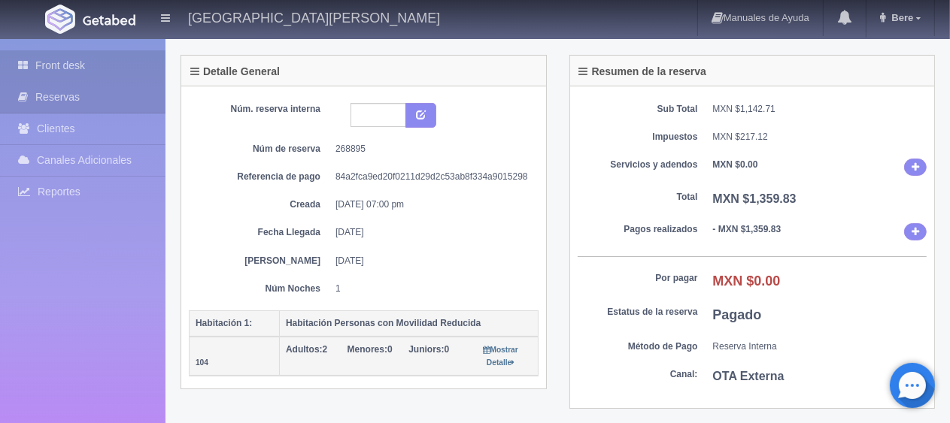
click at [75, 73] on link "Front desk" at bounding box center [82, 65] width 165 height 31
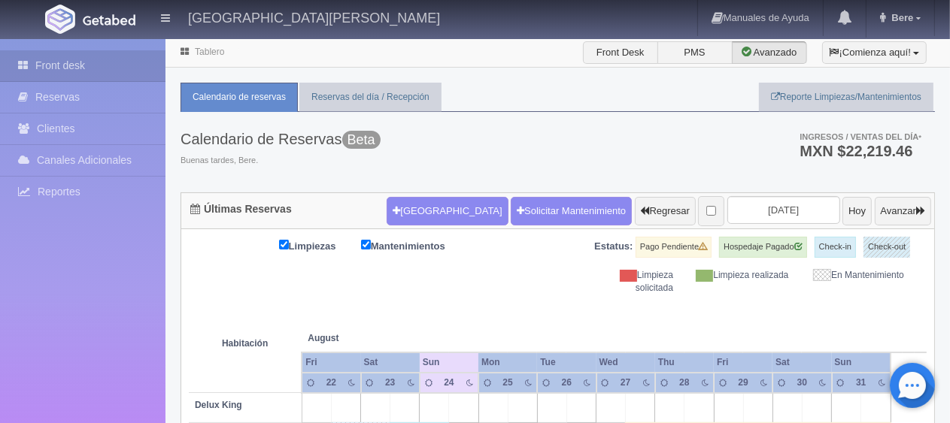
scroll to position [226, 0]
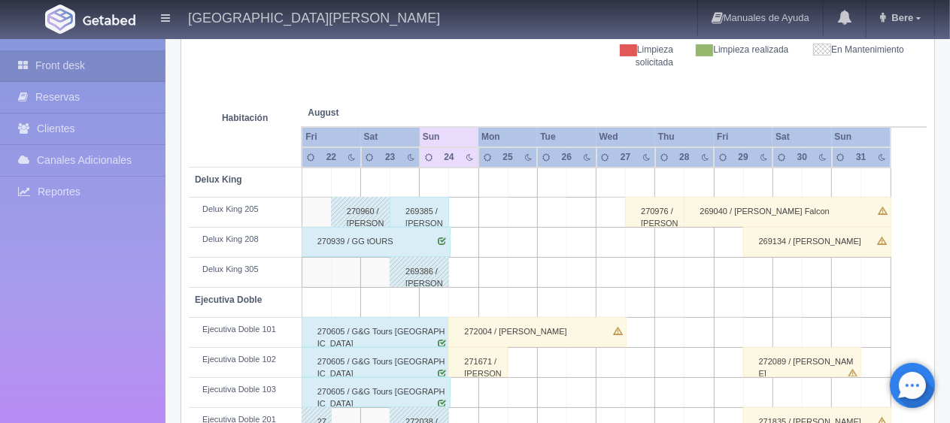
click at [430, 217] on div "269385 / Frenzel LIRA ORTIZ" at bounding box center [419, 212] width 59 height 30
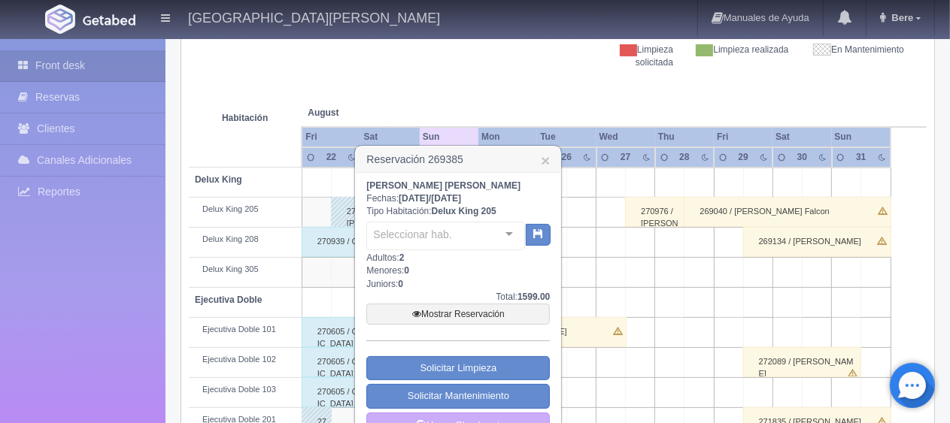
scroll to position [301, 0]
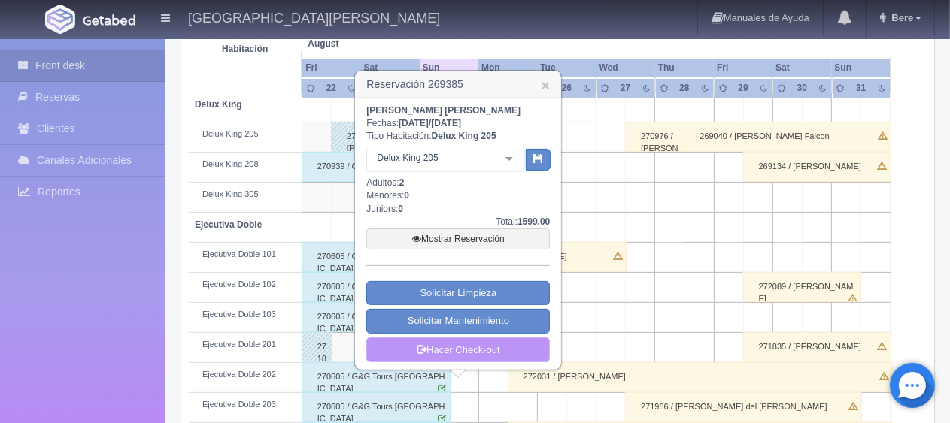
click at [438, 344] on link "Hacer Check-out" at bounding box center [457, 351] width 183 height 26
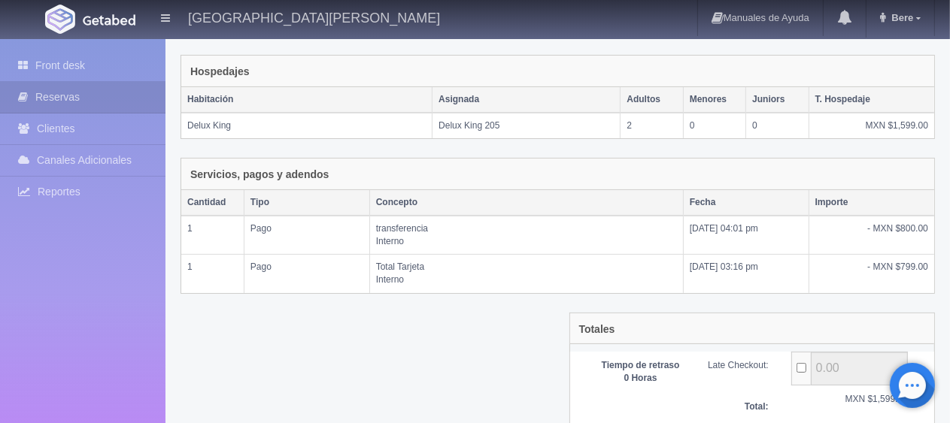
scroll to position [333, 0]
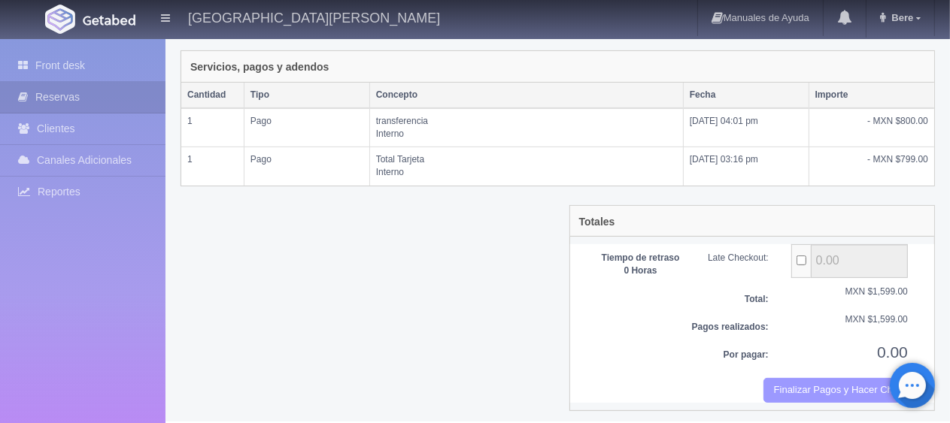
click at [815, 387] on button "Finalizar Pagos y Hacer Checkout" at bounding box center [835, 390] width 144 height 25
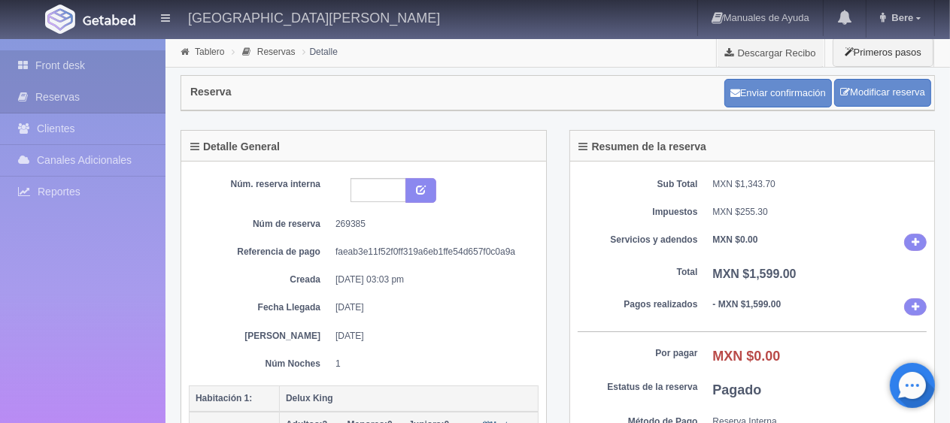
click at [78, 68] on link "Front desk" at bounding box center [82, 65] width 165 height 31
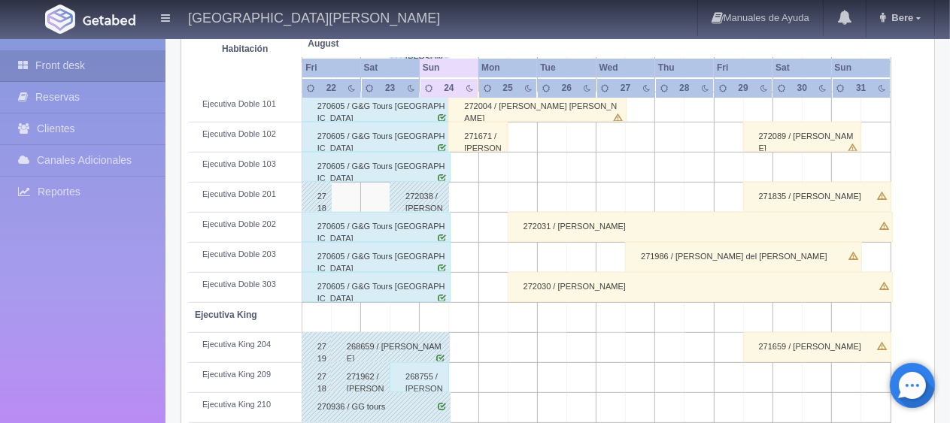
scroll to position [602, 0]
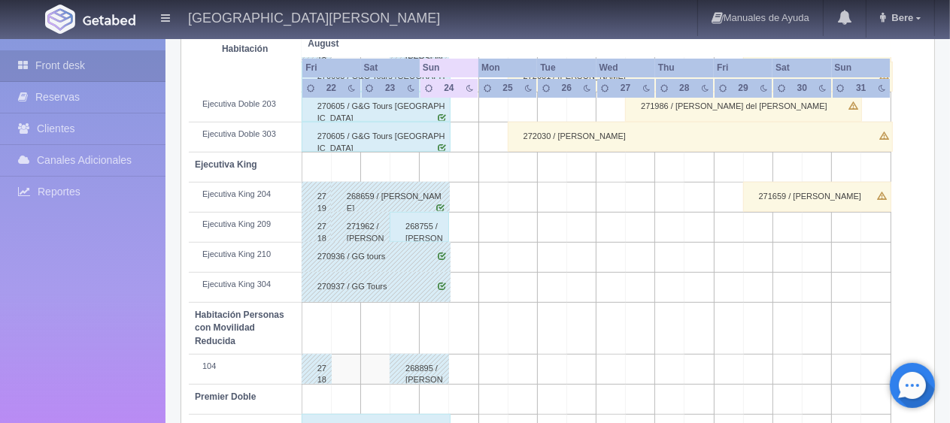
click at [410, 224] on div "268755 / [PERSON_NAME] [PERSON_NAME]" at bounding box center [419, 227] width 59 height 30
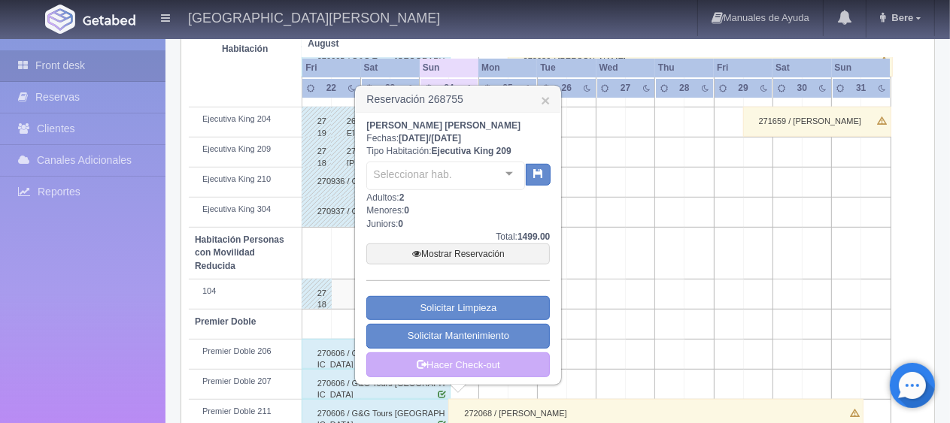
scroll to position [752, 0]
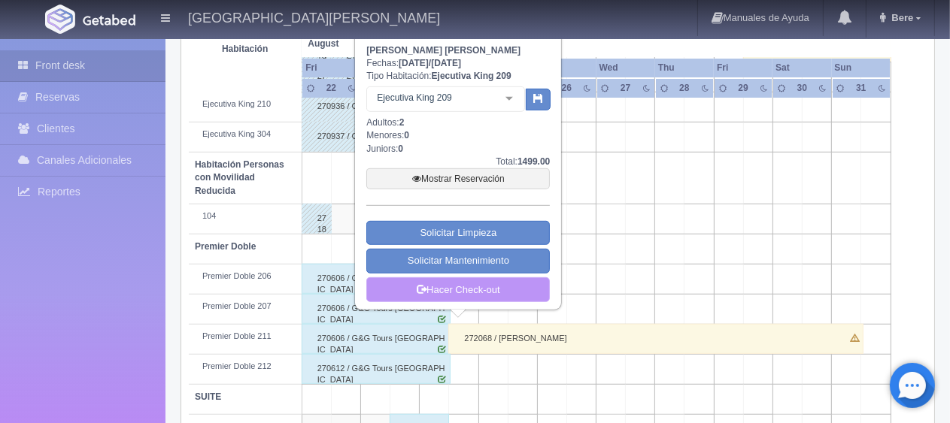
click at [474, 287] on link "Hacer Check-out" at bounding box center [457, 291] width 183 height 26
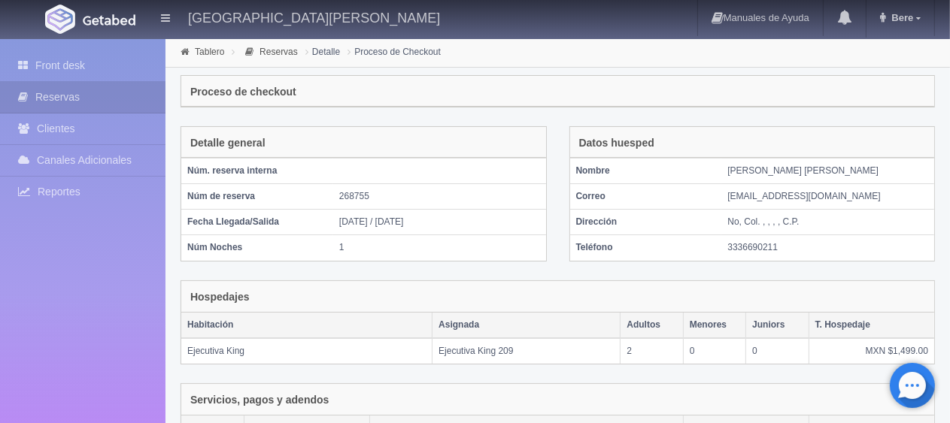
scroll to position [295, 0]
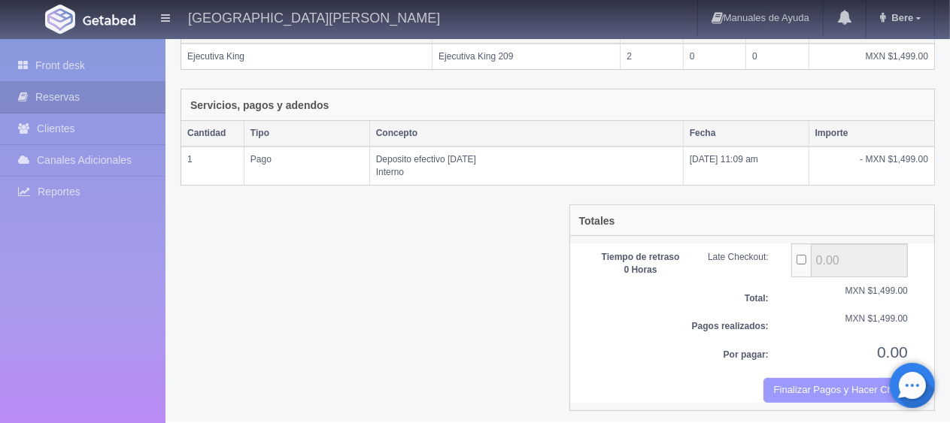
click at [845, 387] on button "Finalizar Pagos y Hacer Checkout" at bounding box center [835, 390] width 144 height 25
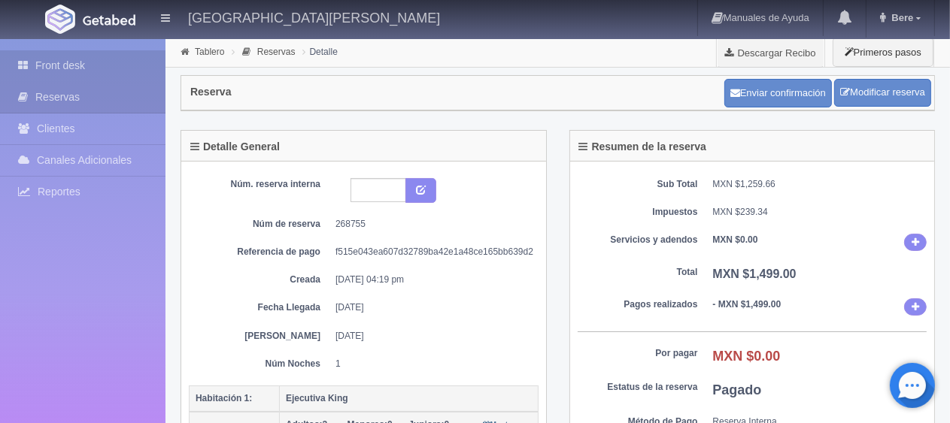
click at [43, 66] on link "Front desk" at bounding box center [82, 65] width 165 height 31
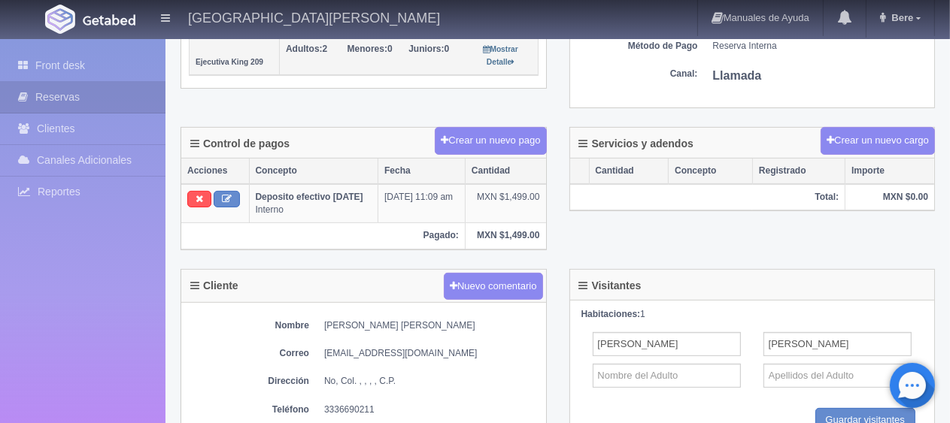
scroll to position [451, 0]
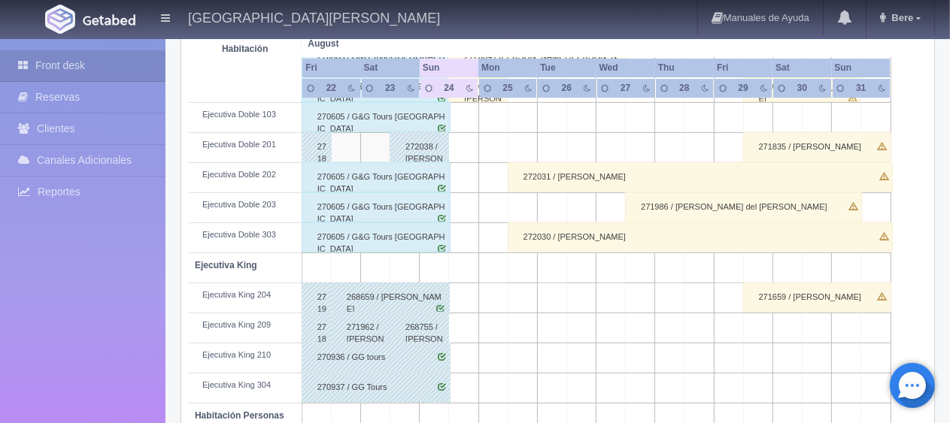
scroll to position [350, 0]
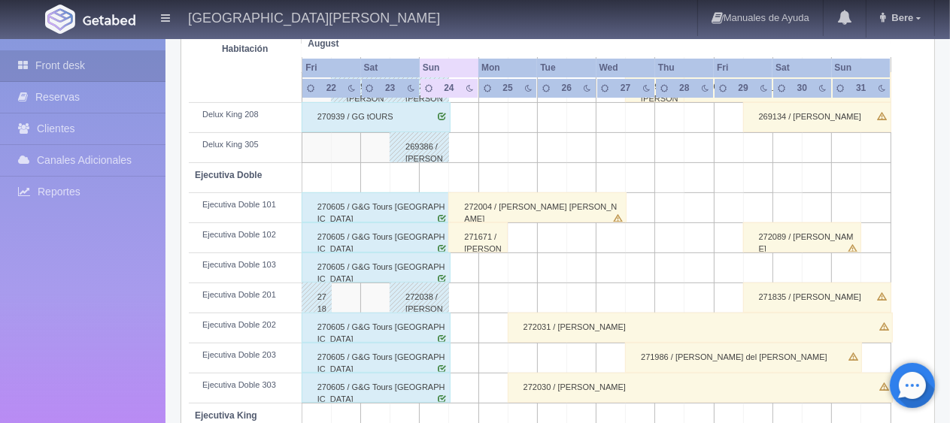
click at [508, 214] on div "272004 / [PERSON_NAME] [PERSON_NAME]" at bounding box center [536, 208] width 177 height 30
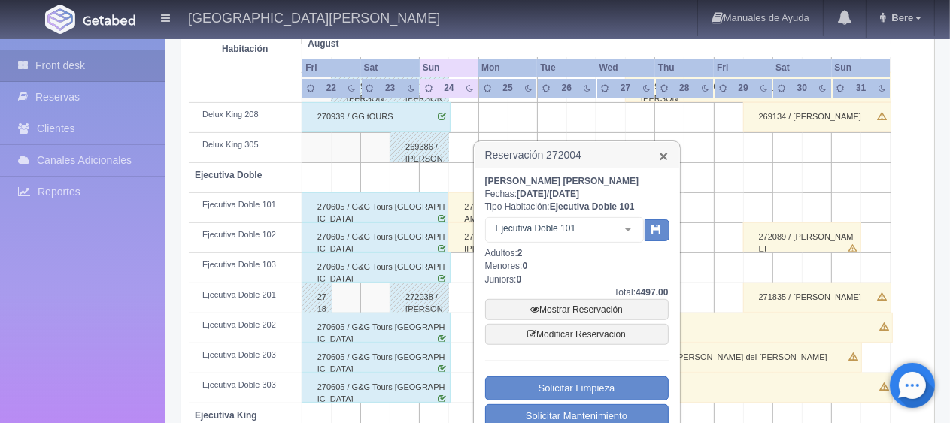
click at [661, 153] on link "×" at bounding box center [663, 156] width 9 height 16
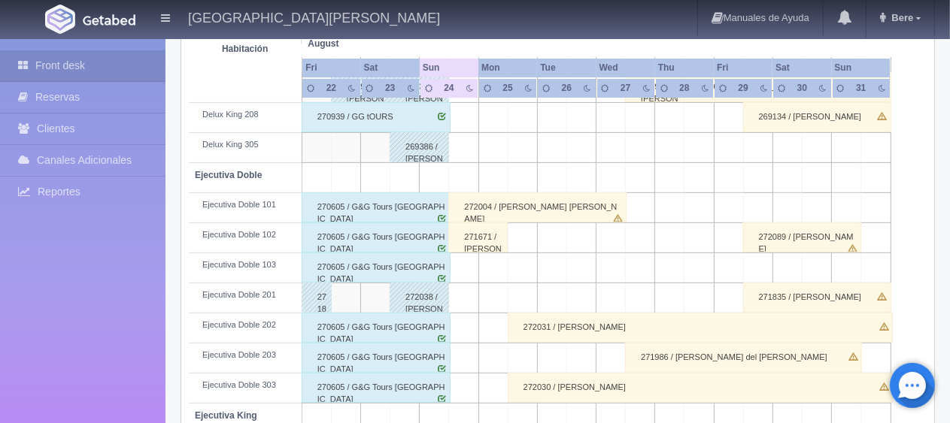
click at [526, 197] on div "272004 / Adolfo Guillermo Balbuena Marquez" at bounding box center [536, 208] width 177 height 30
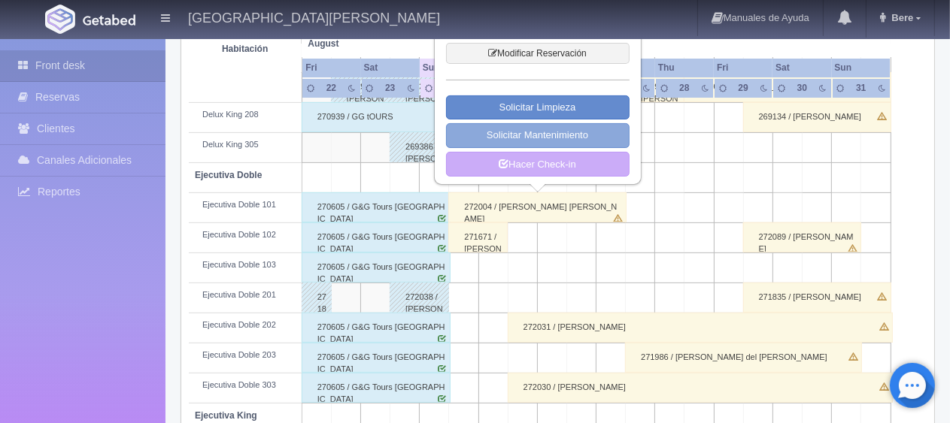
scroll to position [275, 0]
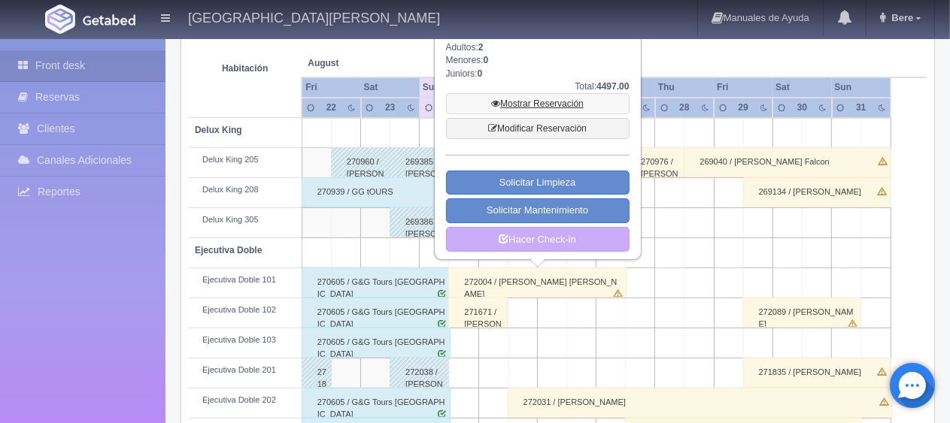
click at [535, 102] on link "Mostrar Reservación" at bounding box center [537, 103] width 183 height 21
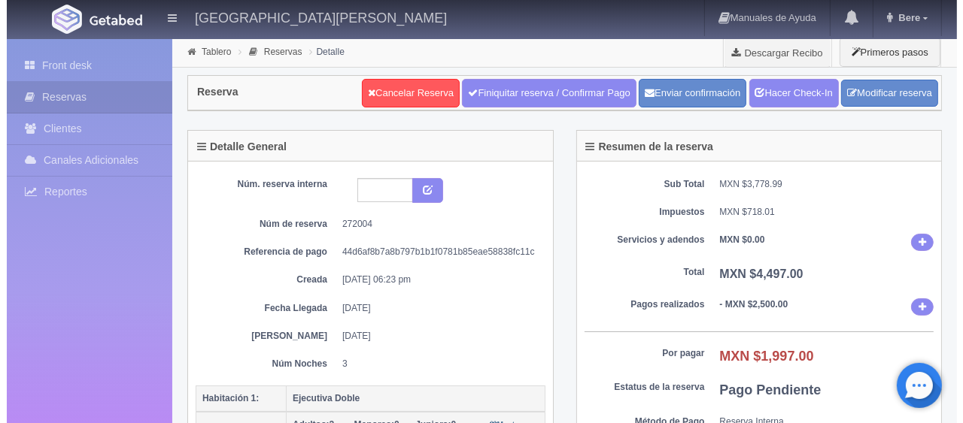
scroll to position [301, 0]
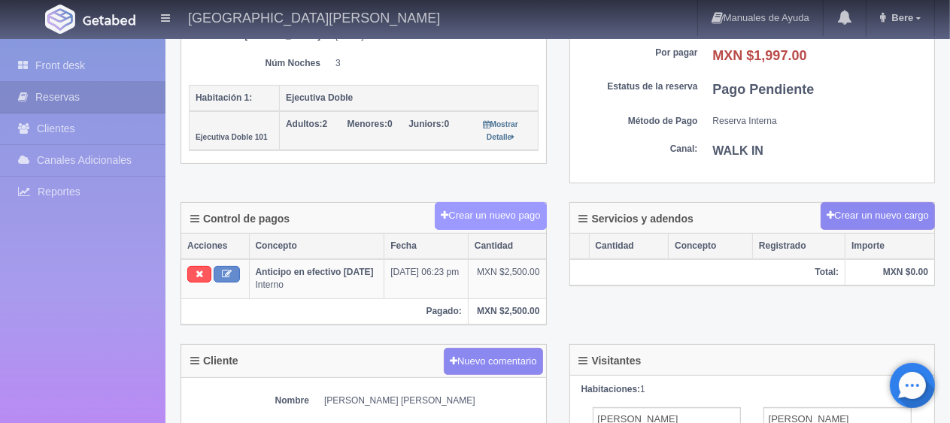
click at [472, 205] on button "Crear un nuevo pago" at bounding box center [490, 216] width 111 height 28
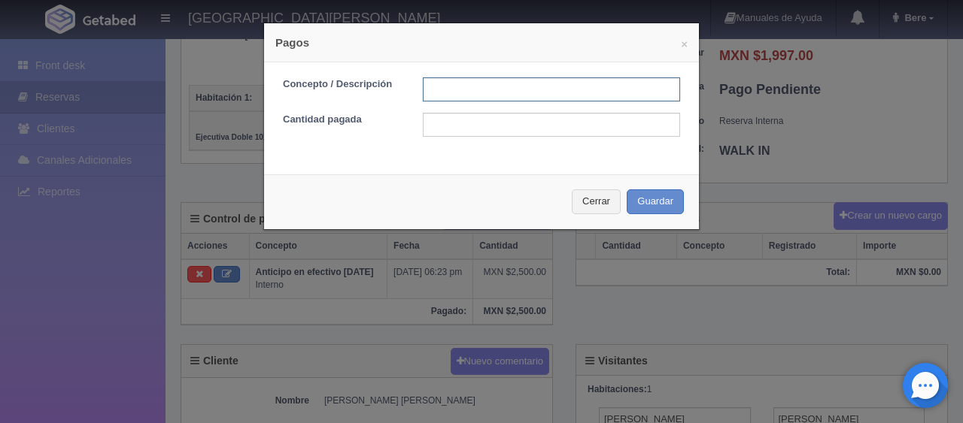
click at [450, 88] on input "text" at bounding box center [551, 89] width 257 height 24
type input "Total Efectivo"
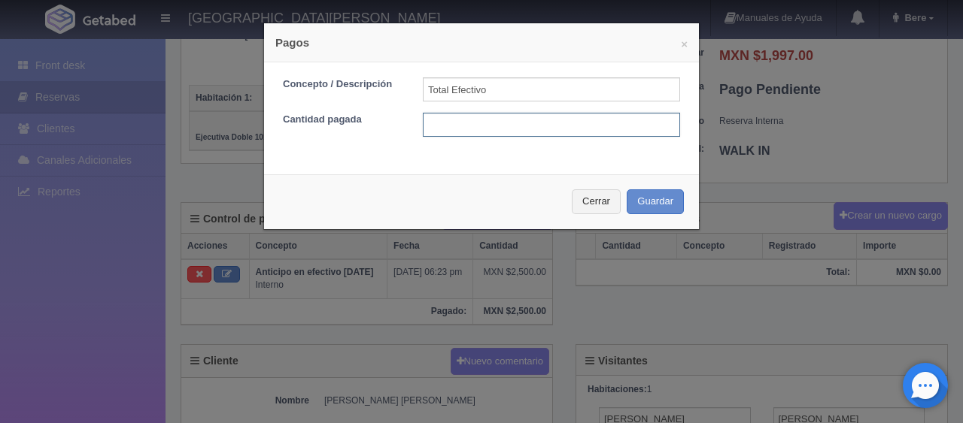
click at [490, 131] on input "text" at bounding box center [551, 125] width 257 height 24
type input "1997"
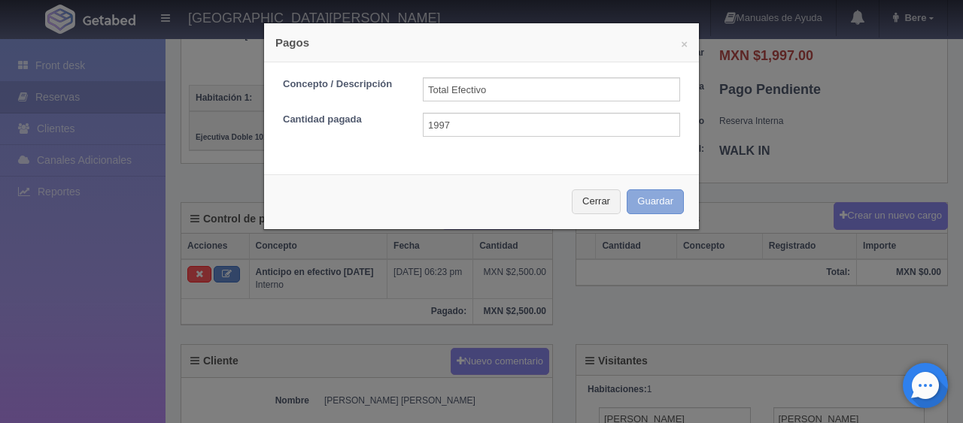
click at [654, 197] on button "Guardar" at bounding box center [654, 202] width 57 height 25
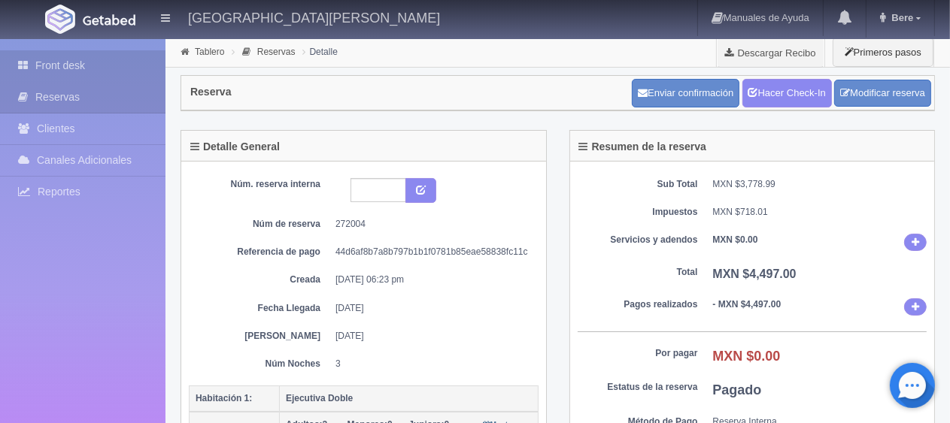
click at [93, 71] on link "Front desk" at bounding box center [82, 65] width 165 height 31
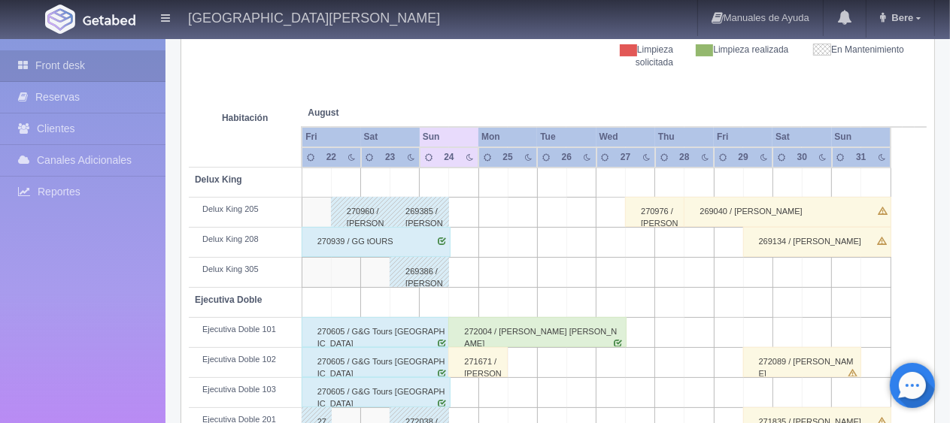
scroll to position [150, 0]
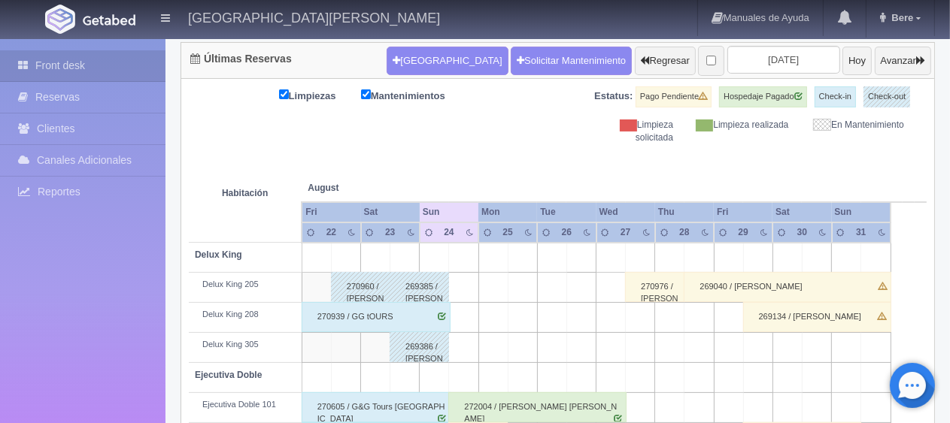
click at [391, 320] on div "270939 / GG tOURS" at bounding box center [376, 317] width 149 height 30
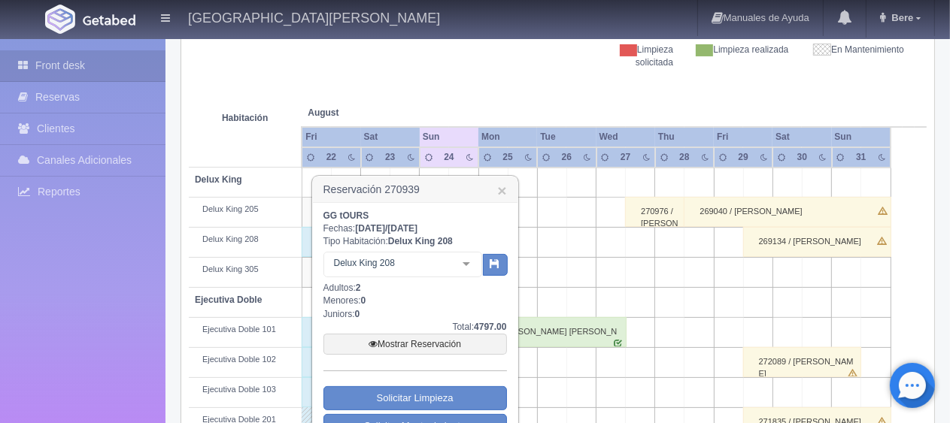
scroll to position [301, 0]
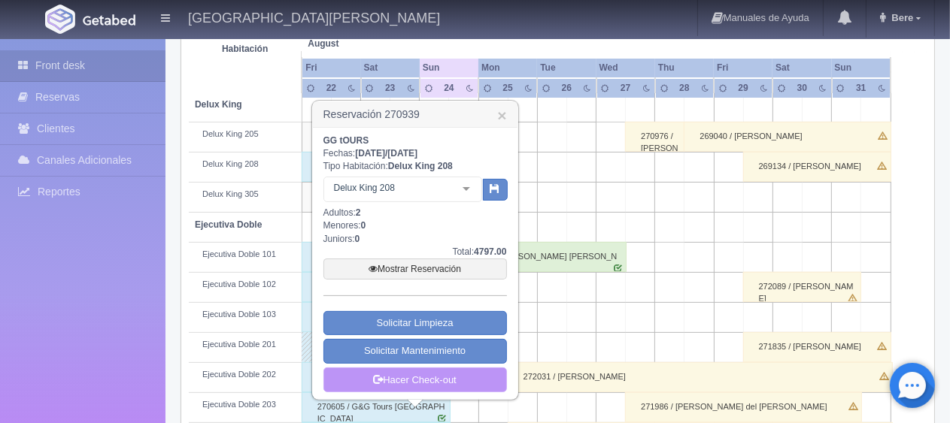
click at [400, 375] on link "Hacer Check-out" at bounding box center [414, 381] width 183 height 26
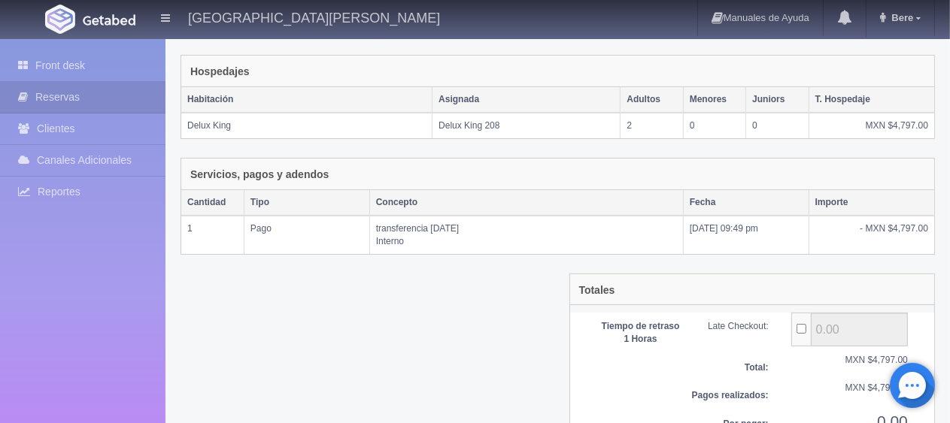
scroll to position [295, 0]
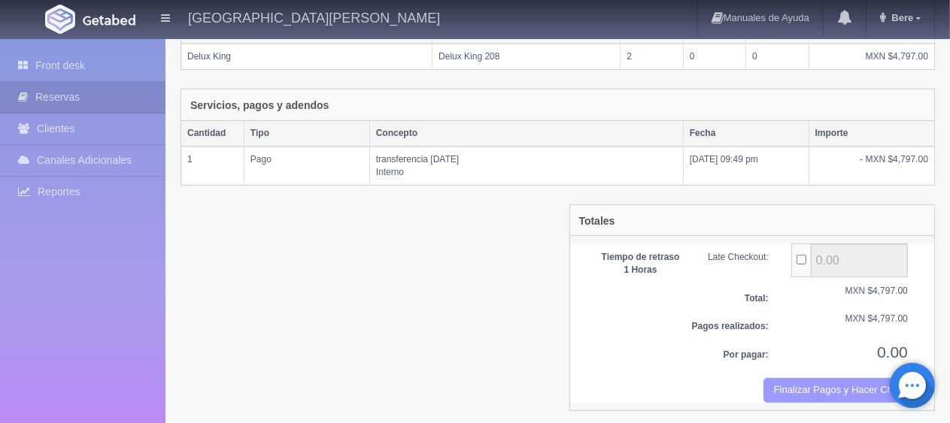
click at [791, 385] on button "Finalizar Pagos y Hacer Checkout" at bounding box center [835, 390] width 144 height 25
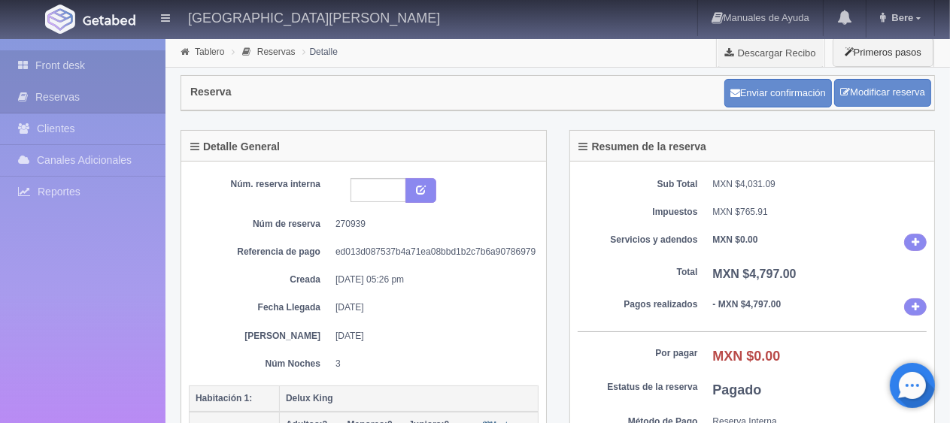
click at [97, 54] on link "Front desk" at bounding box center [82, 65] width 165 height 31
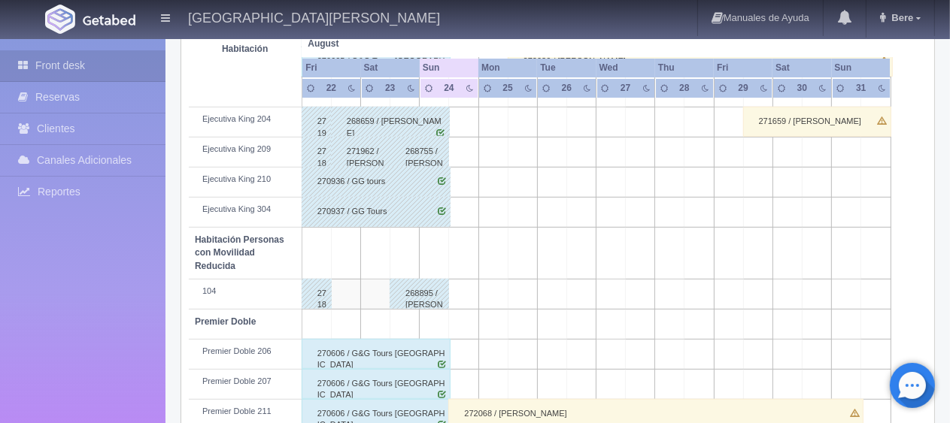
scroll to position [752, 0]
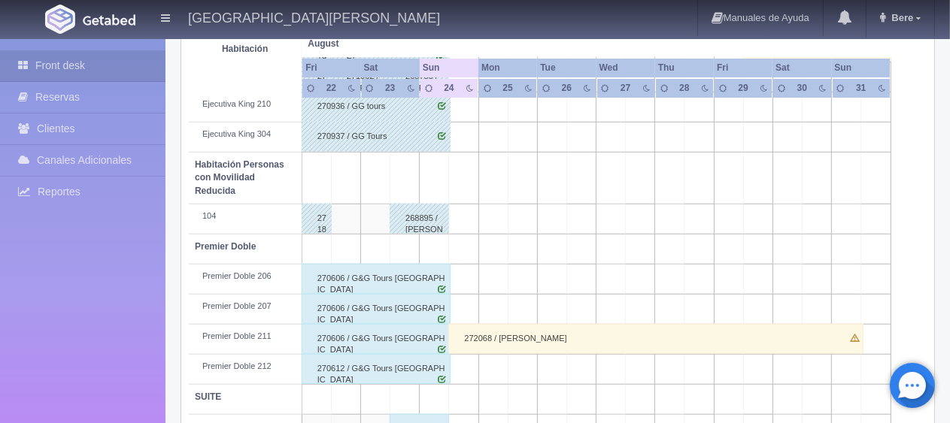
click at [392, 312] on div "270606 / G&G Tours Sonora" at bounding box center [376, 309] width 149 height 30
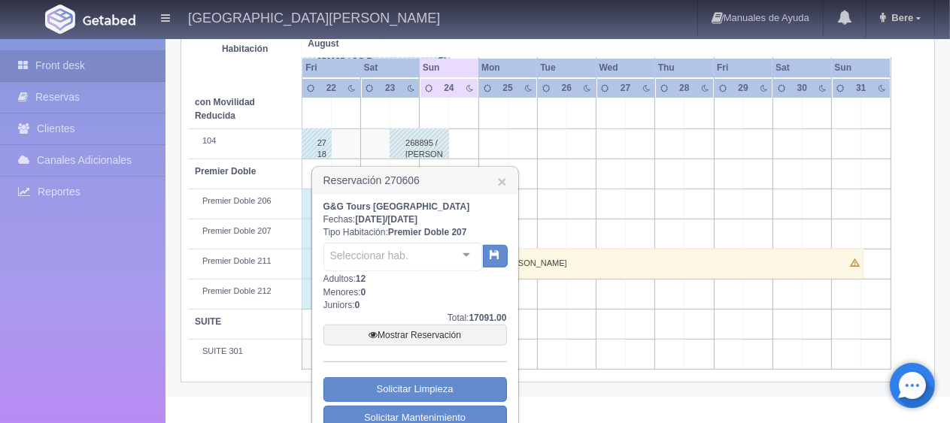
scroll to position [876, 0]
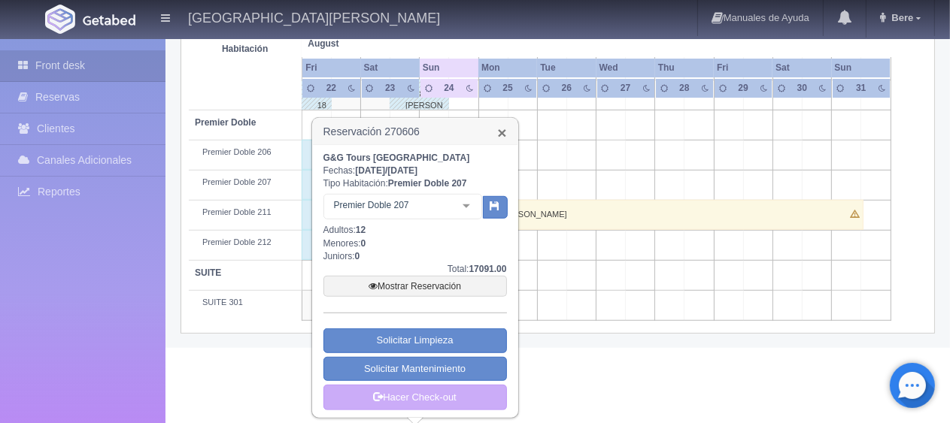
click at [499, 132] on link "×" at bounding box center [501, 133] width 9 height 16
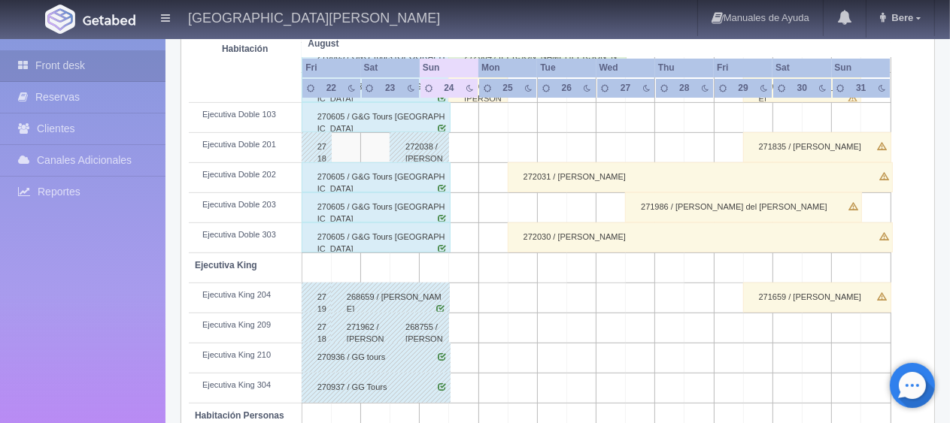
scroll to position [426, 0]
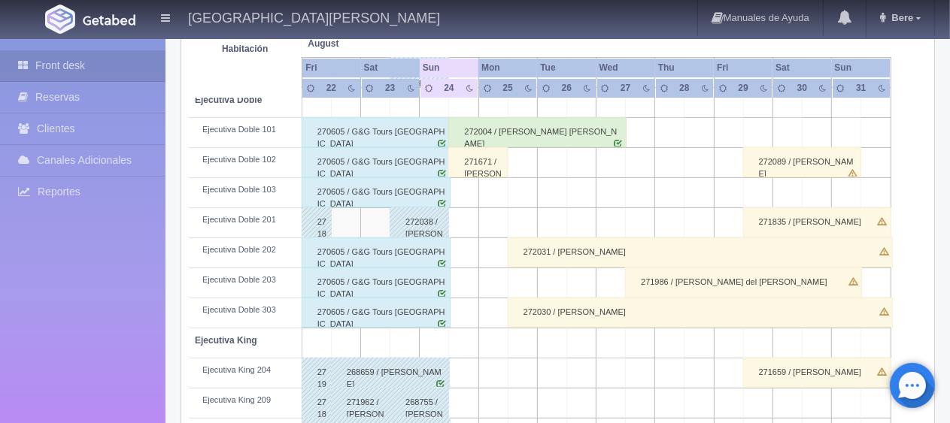
click at [397, 293] on div "270605 / G&G Tours Sonora" at bounding box center [376, 283] width 149 height 30
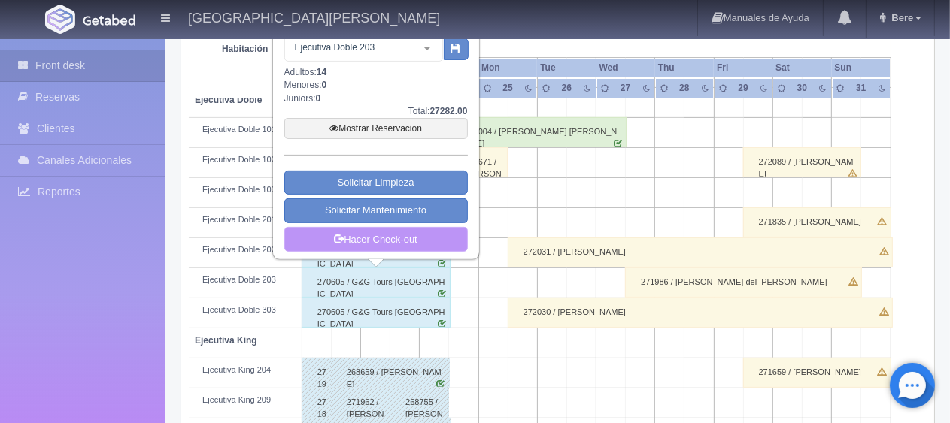
click at [414, 242] on link "Hacer Check-out" at bounding box center [375, 240] width 183 height 26
click at [424, 244] on link "Hacer Check-out" at bounding box center [375, 240] width 183 height 26
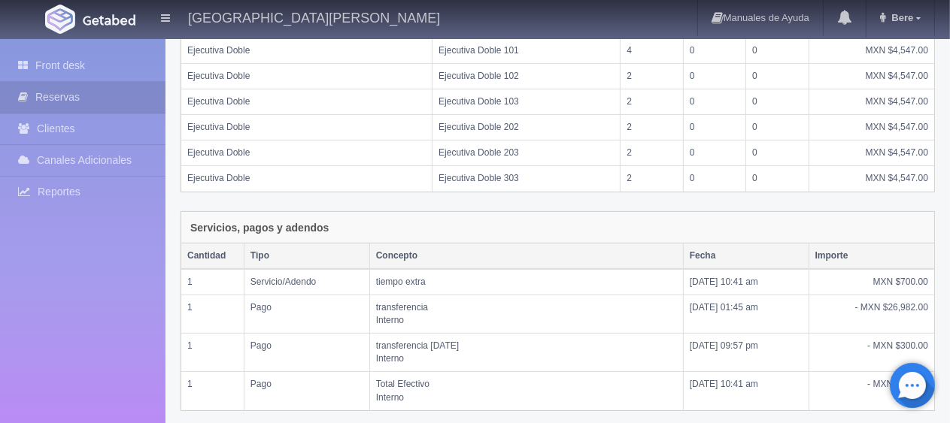
scroll to position [525, 0]
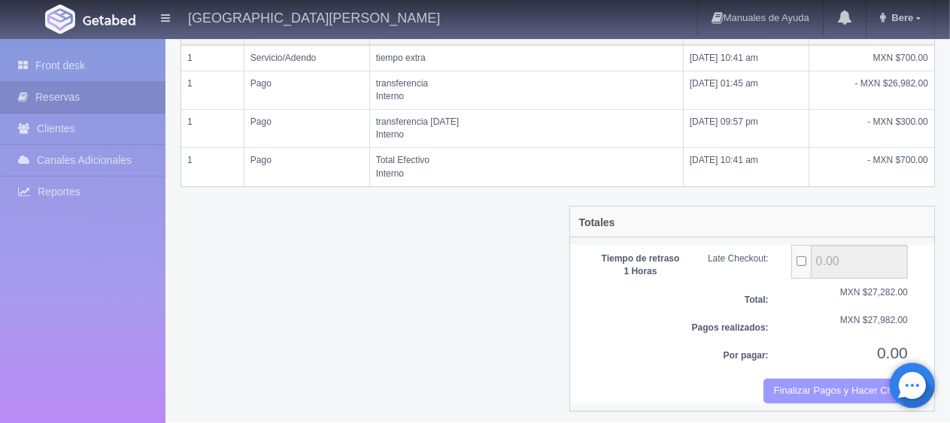
click at [801, 390] on button "Finalizar Pagos y Hacer Checkout" at bounding box center [835, 391] width 144 height 25
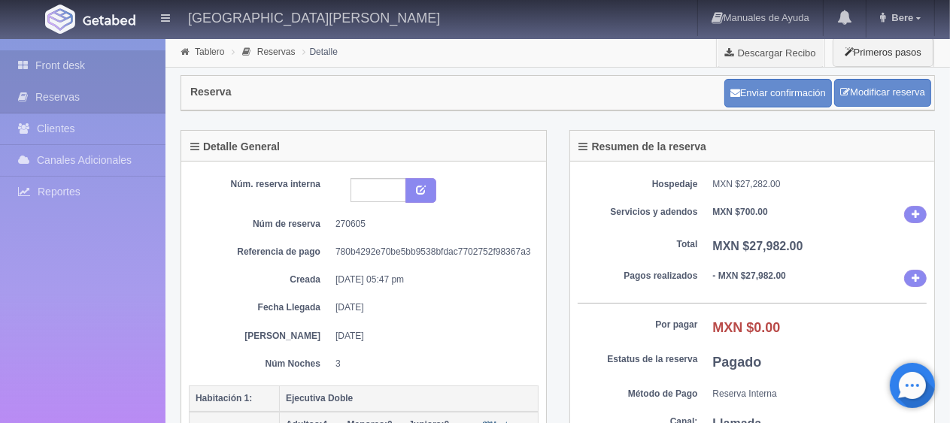
click at [69, 73] on link "Front desk" at bounding box center [82, 65] width 165 height 31
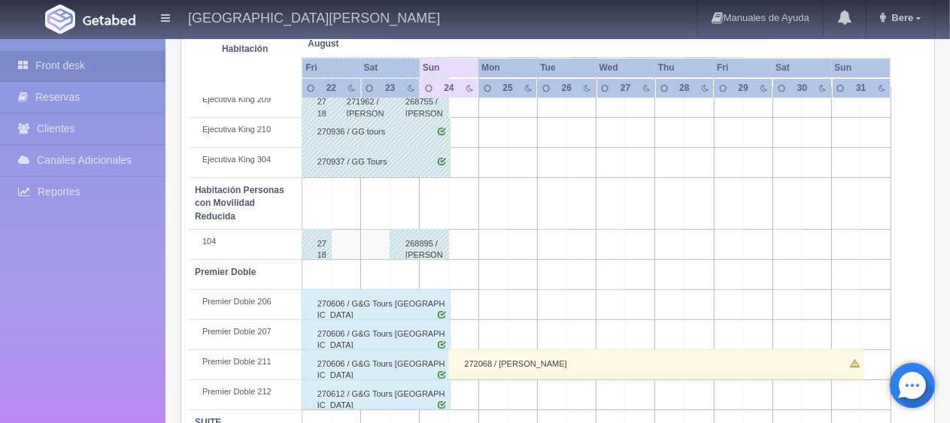
scroll to position [802, 0]
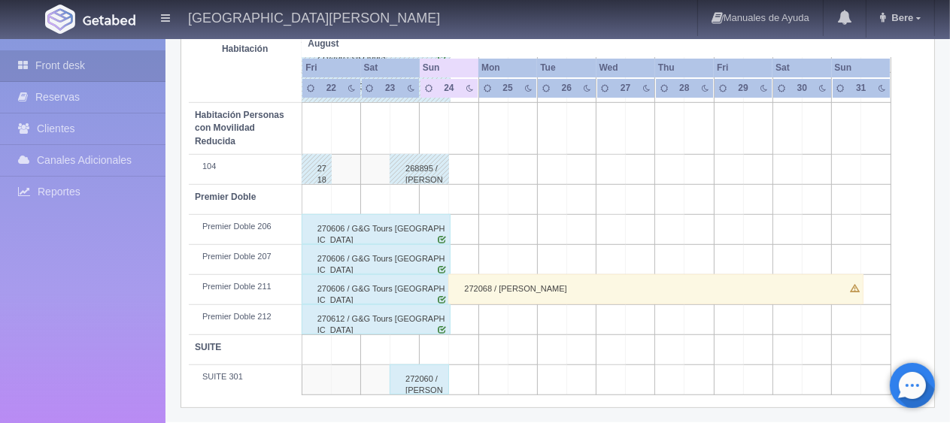
click at [321, 285] on div "270606 / G&G Tours Sonora" at bounding box center [376, 289] width 149 height 30
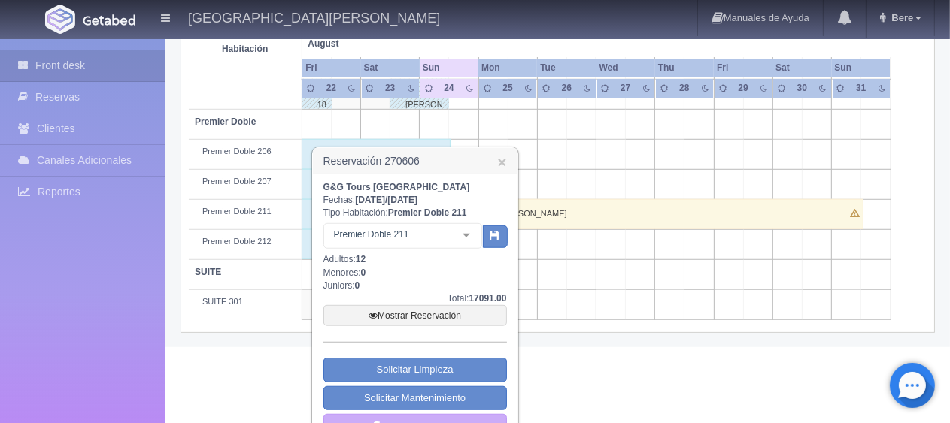
scroll to position [906, 0]
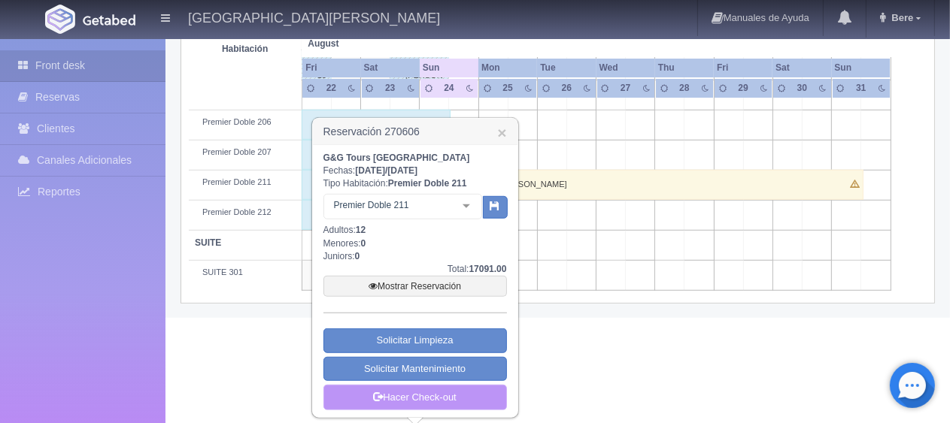
click at [432, 400] on link "Hacer Check-out" at bounding box center [414, 398] width 183 height 26
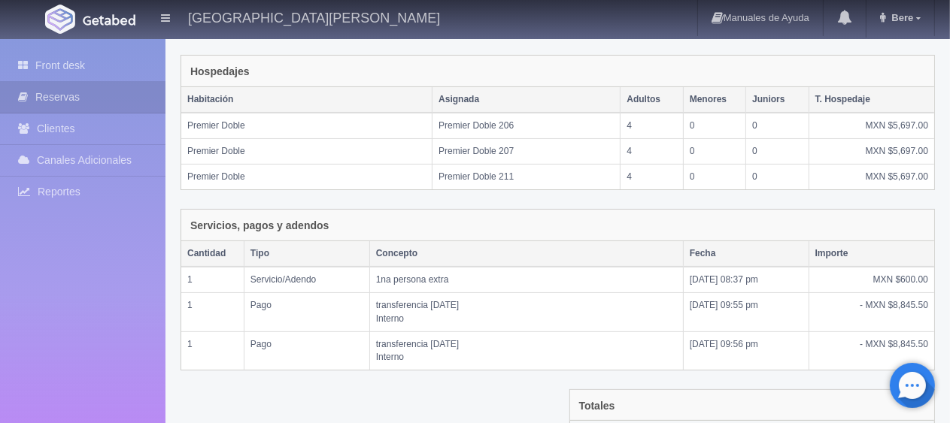
scroll to position [409, 0]
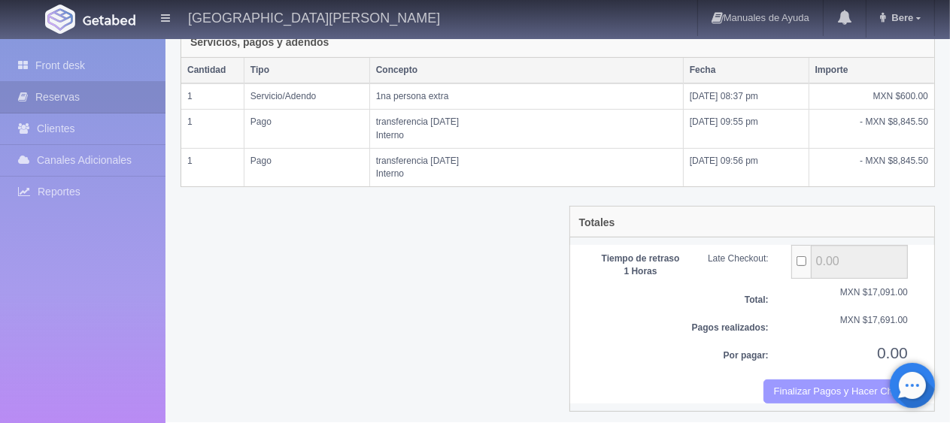
click at [793, 390] on button "Finalizar Pagos y Hacer Checkout" at bounding box center [835, 392] width 144 height 25
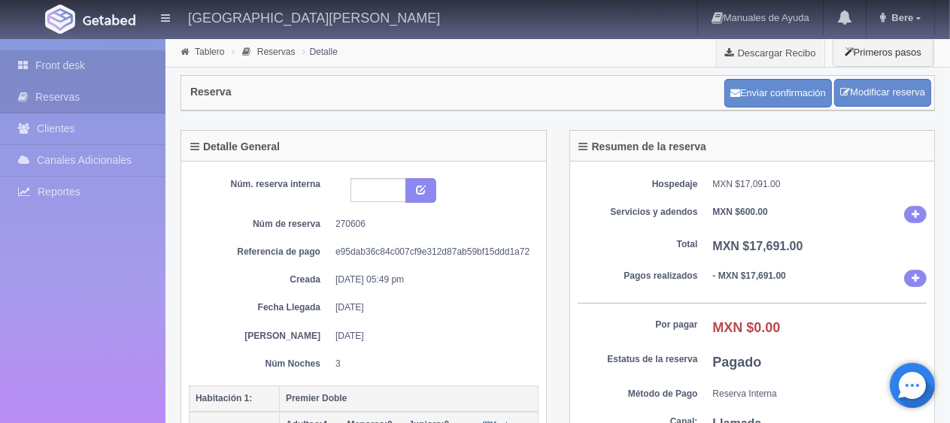
click at [92, 68] on link "Front desk" at bounding box center [82, 65] width 165 height 31
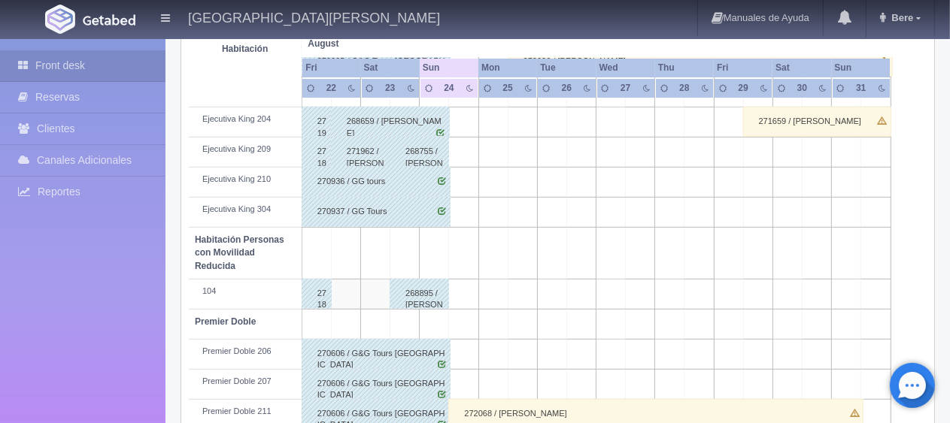
scroll to position [802, 0]
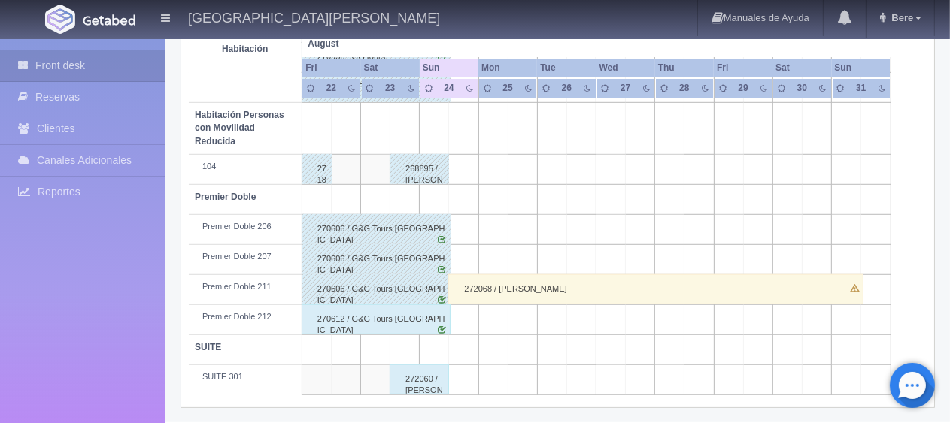
click at [386, 315] on div "270612 / G&G Tours Sonora" at bounding box center [376, 320] width 149 height 30
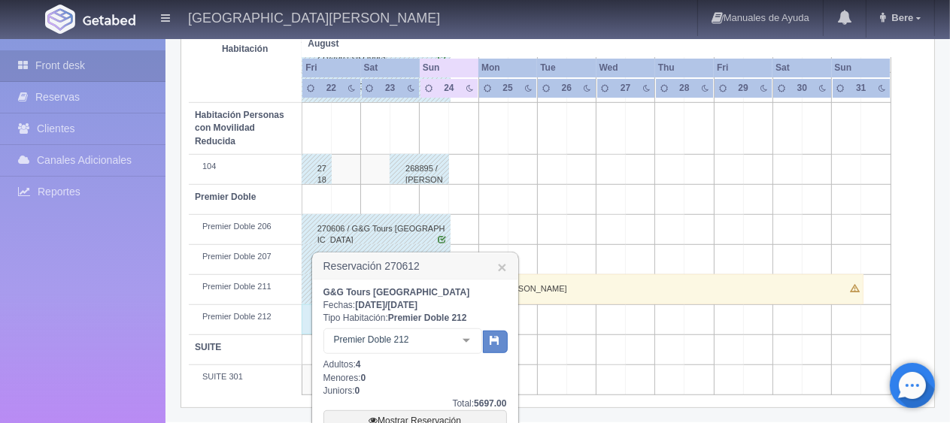
scroll to position [936, 0]
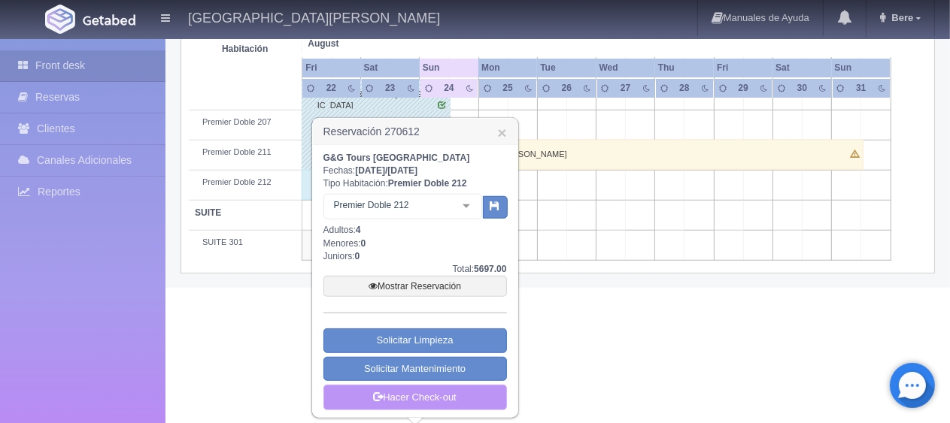
click at [453, 389] on link "Hacer Check-out" at bounding box center [414, 398] width 183 height 26
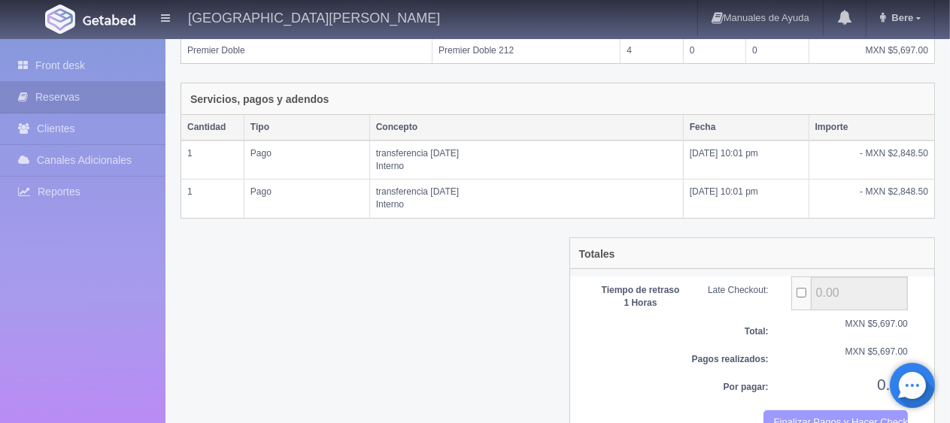
scroll to position [333, 0]
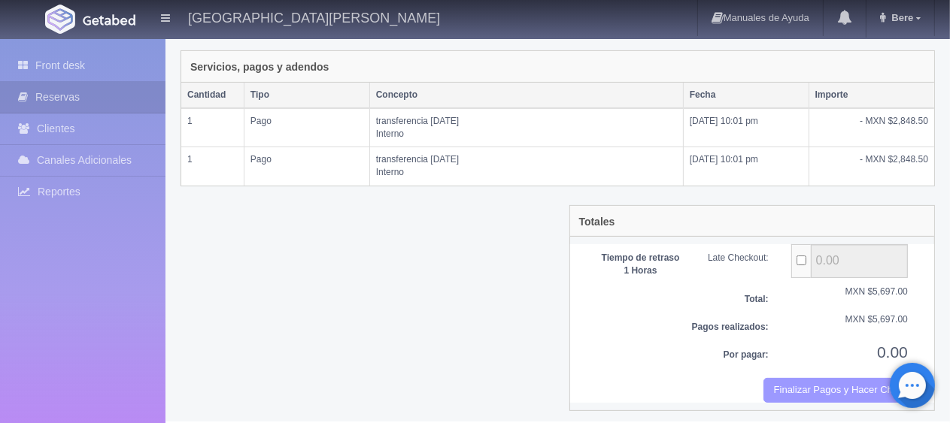
click at [808, 378] on button "Finalizar Pagos y Hacer Checkout" at bounding box center [835, 390] width 144 height 25
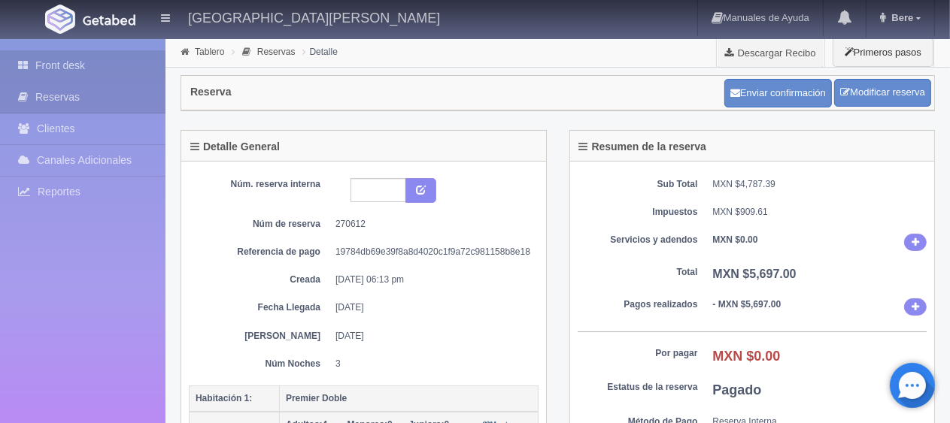
click at [87, 65] on link "Front desk" at bounding box center [82, 65] width 165 height 31
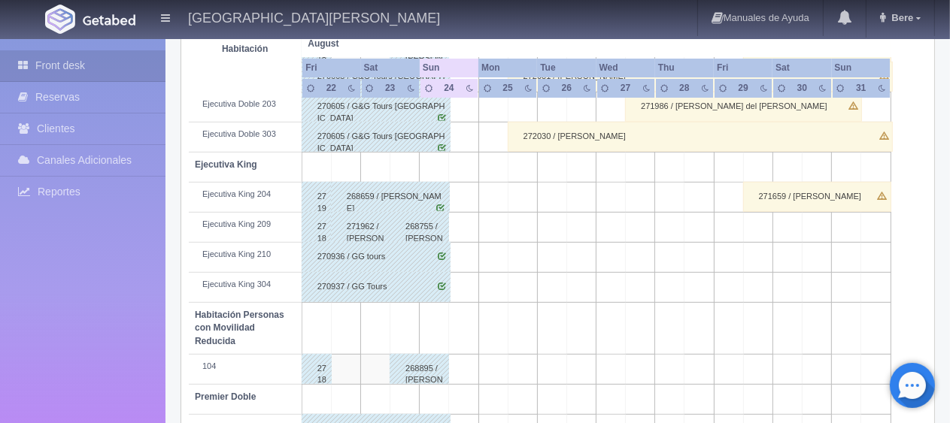
scroll to position [802, 0]
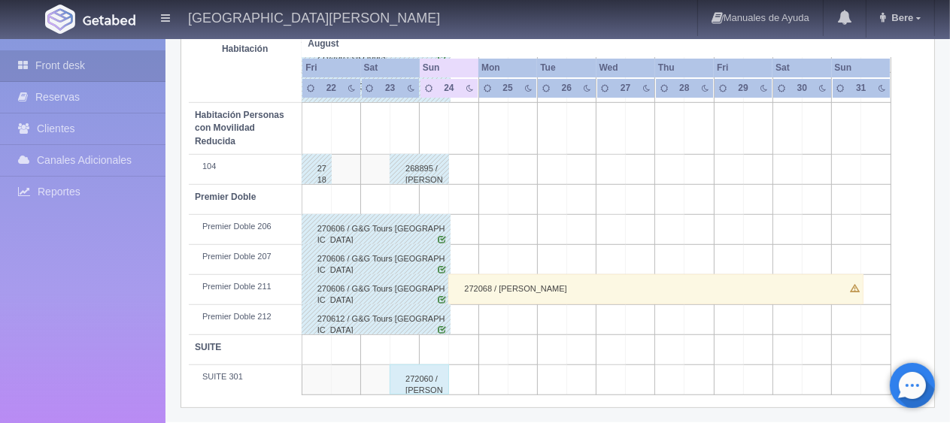
click at [422, 369] on div "272060 / [PERSON_NAME]" at bounding box center [419, 380] width 59 height 30
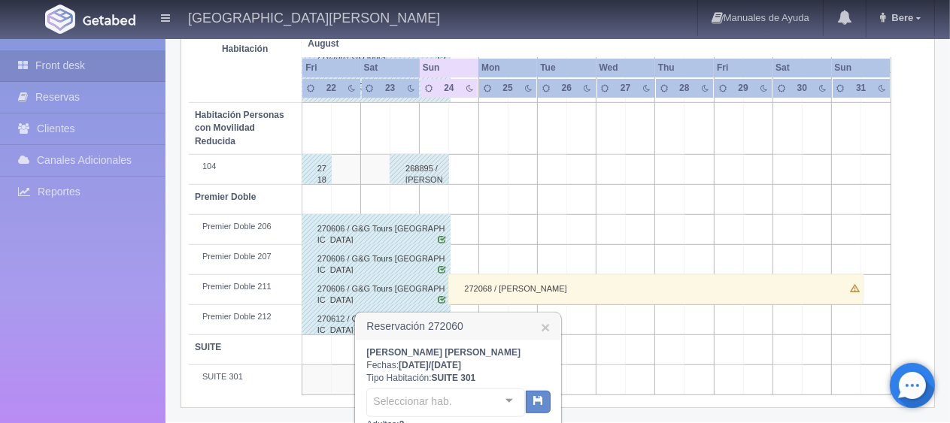
scroll to position [996, 0]
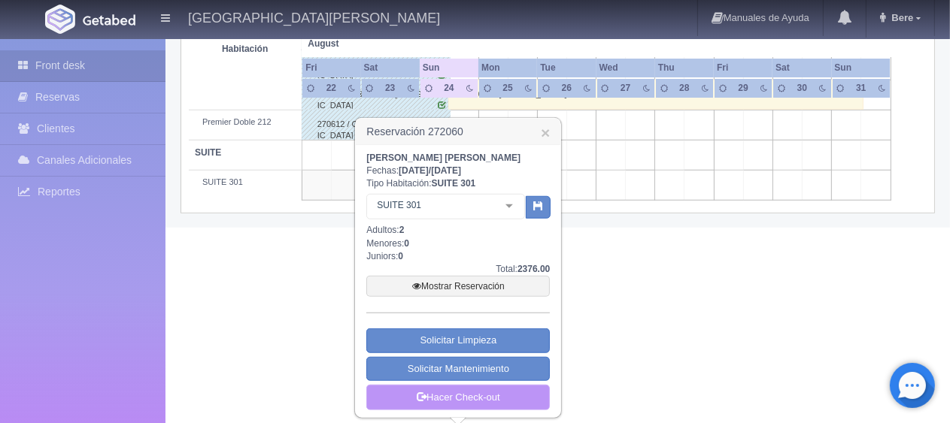
click at [439, 392] on link "Hacer Check-out" at bounding box center [457, 398] width 183 height 26
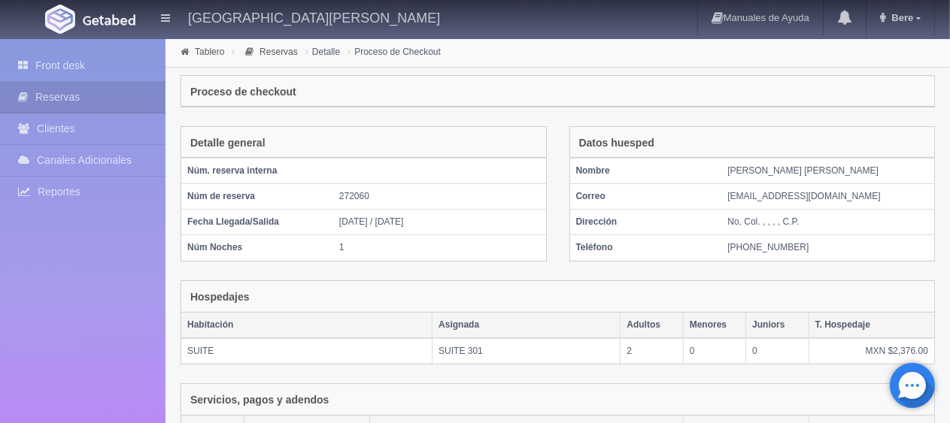
scroll to position [295, 0]
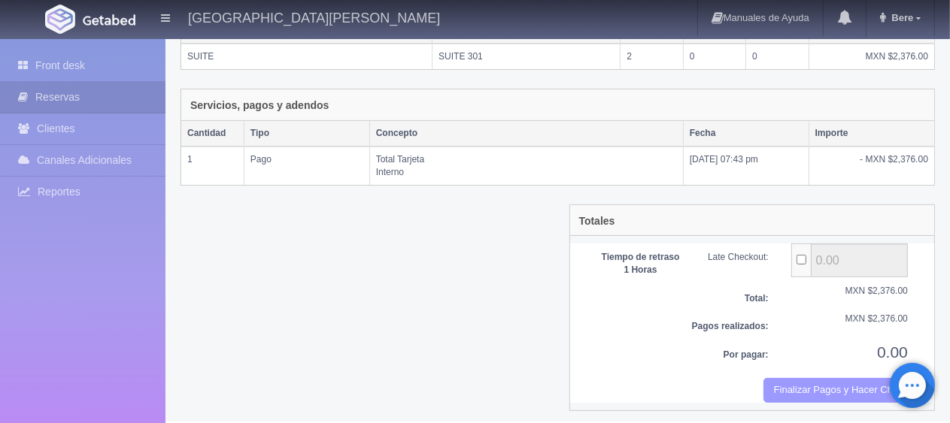
click at [784, 383] on button "Finalizar Pagos y Hacer Checkout" at bounding box center [835, 390] width 144 height 25
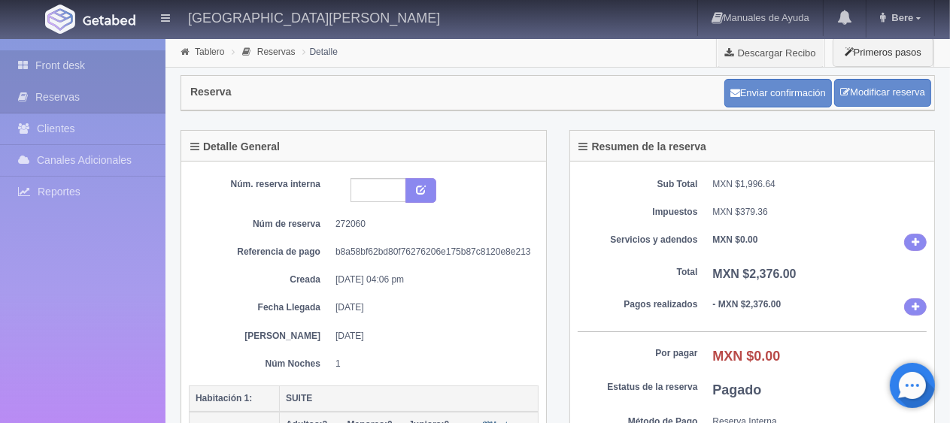
click at [43, 59] on link "Front desk" at bounding box center [82, 65] width 165 height 31
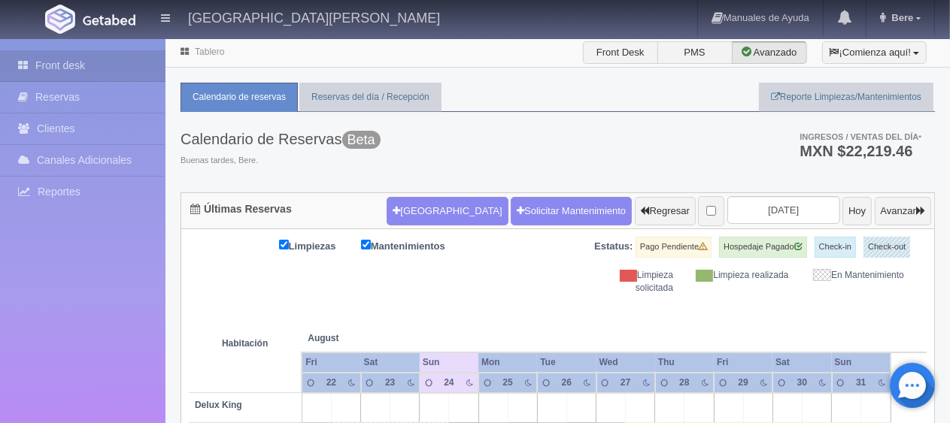
click at [560, 290] on div "Limpieza solicitada Limpieza realizada En Mantenimiento" at bounding box center [742, 282] width 369 height 26
